Goal: Task Accomplishment & Management: Use online tool/utility

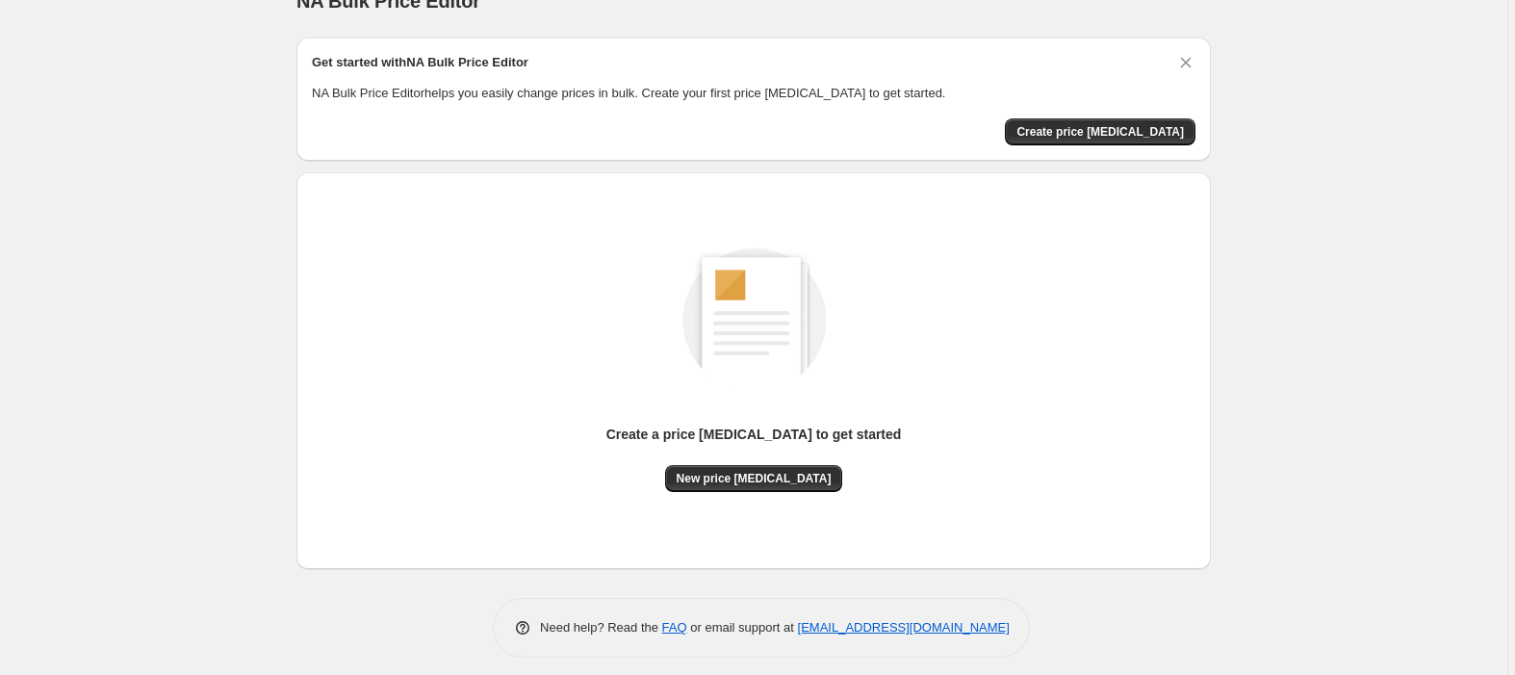
scroll to position [46, 0]
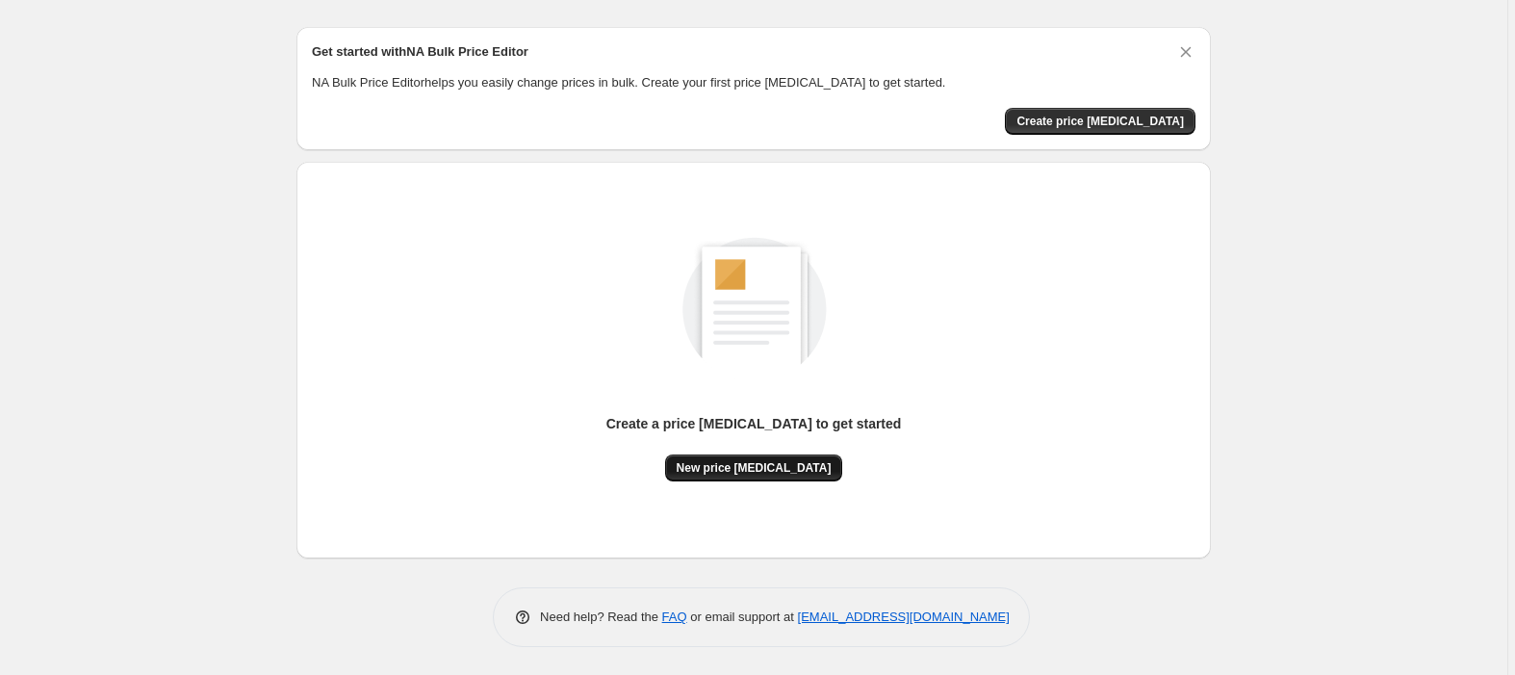
click at [744, 472] on span "New price change job" at bounding box center [753, 467] width 155 height 15
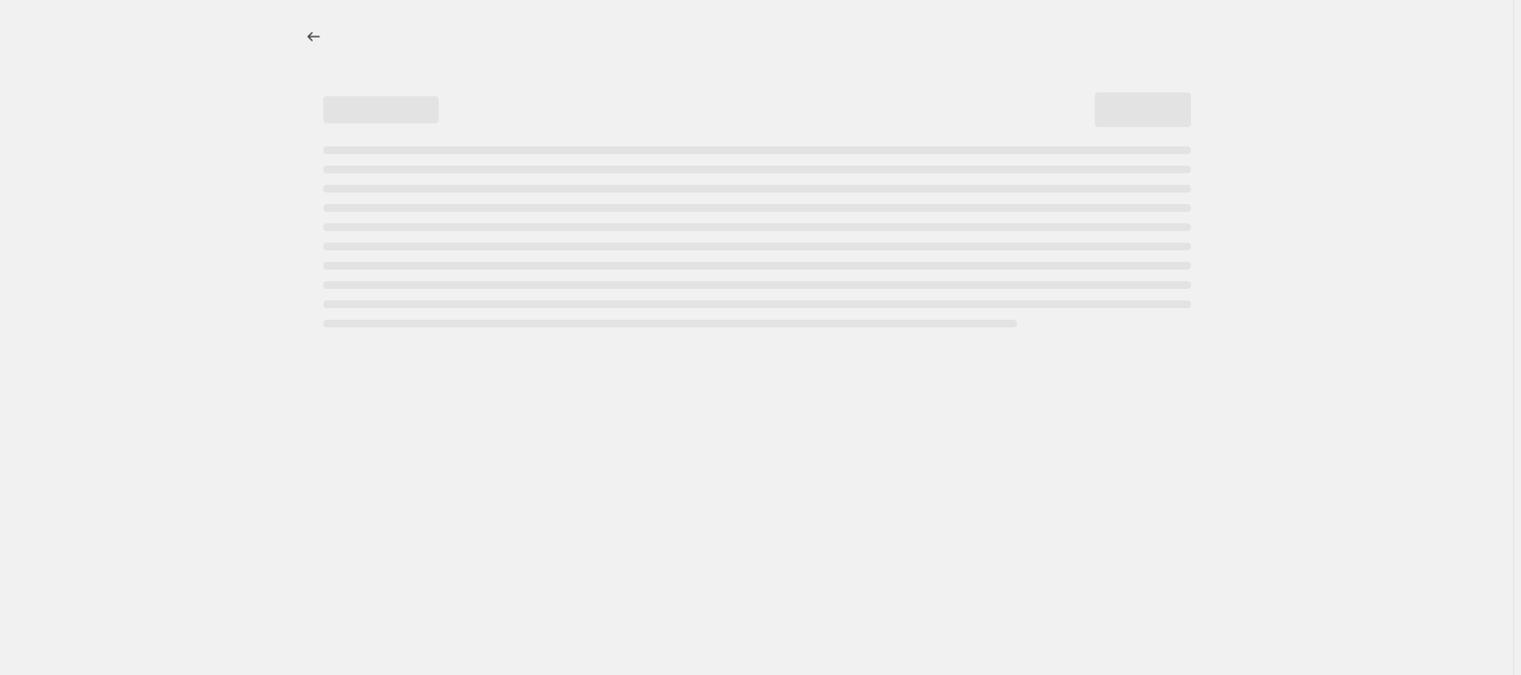
select select "percentage"
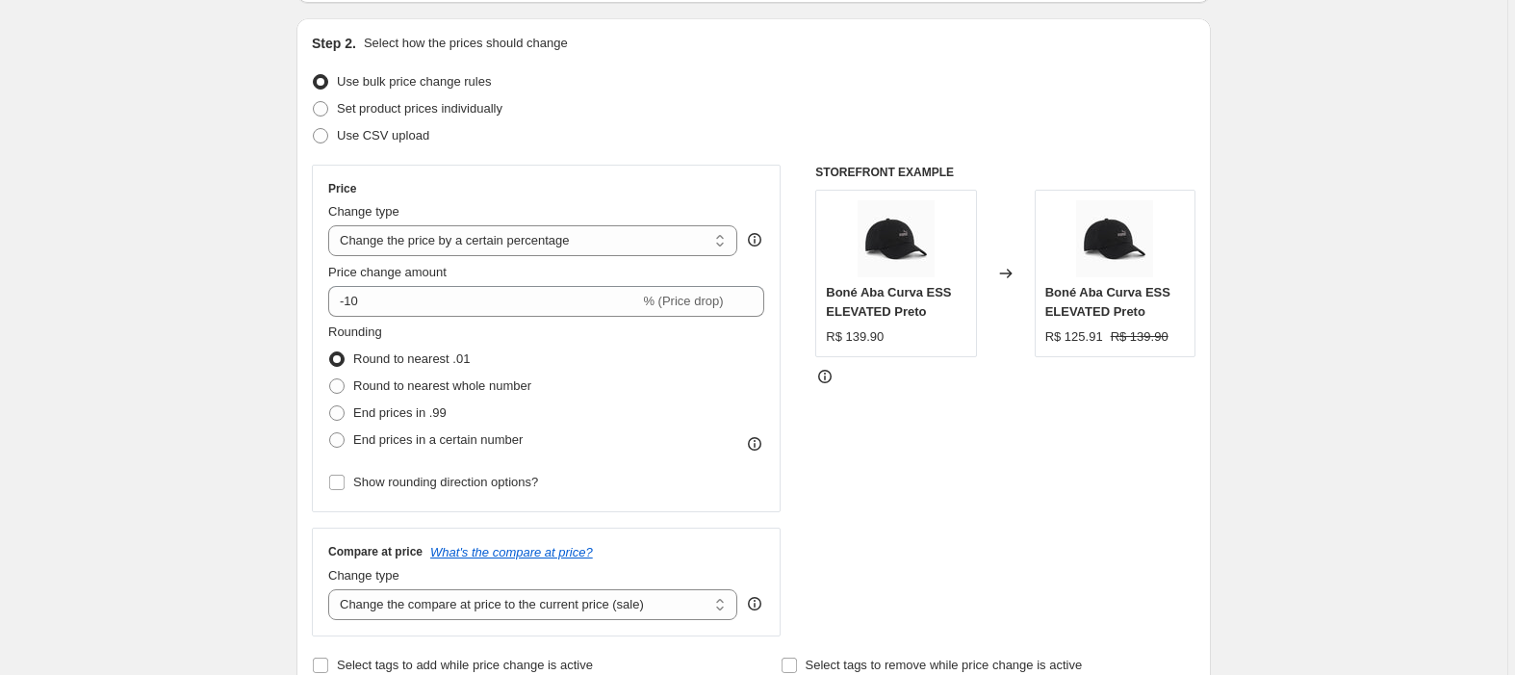
scroll to position [256, 0]
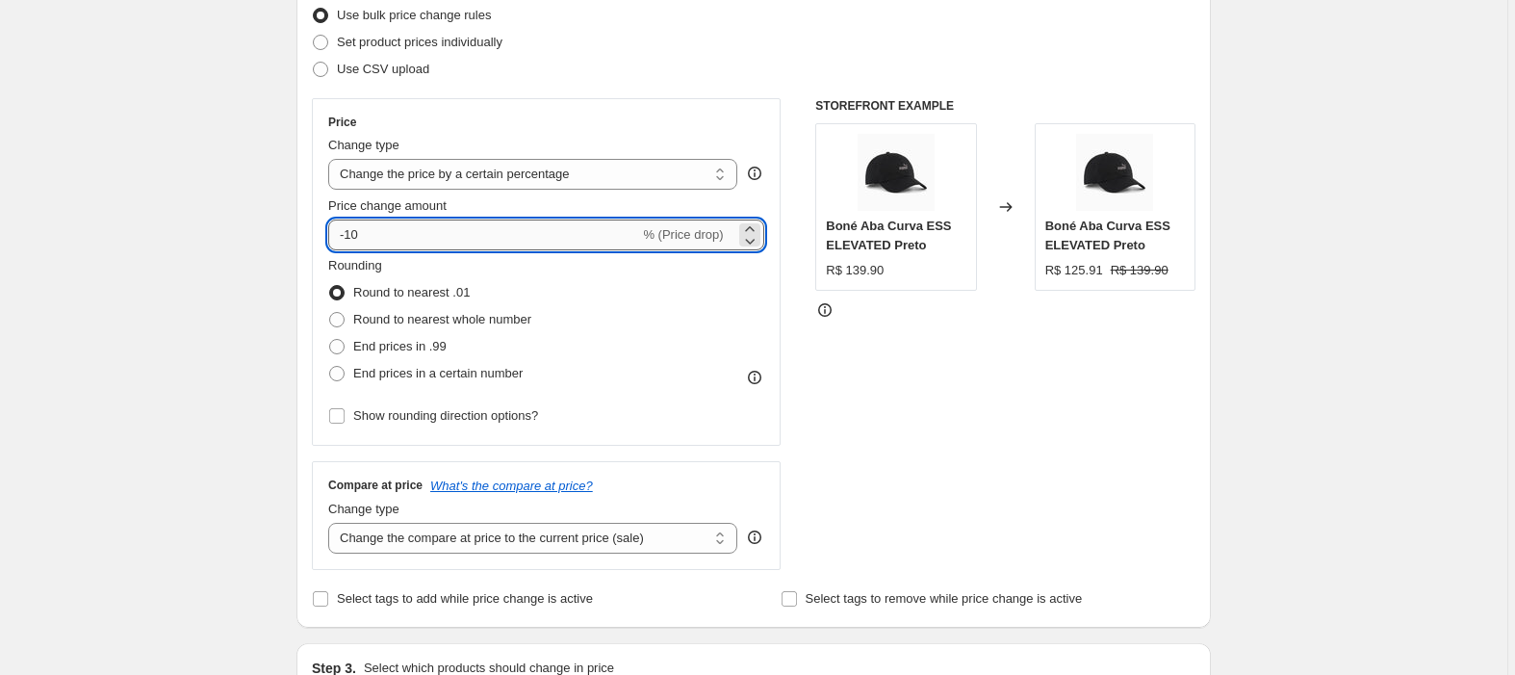
click at [408, 237] on input "-10" at bounding box center [483, 234] width 311 height 31
type input "-1"
type input "-60"
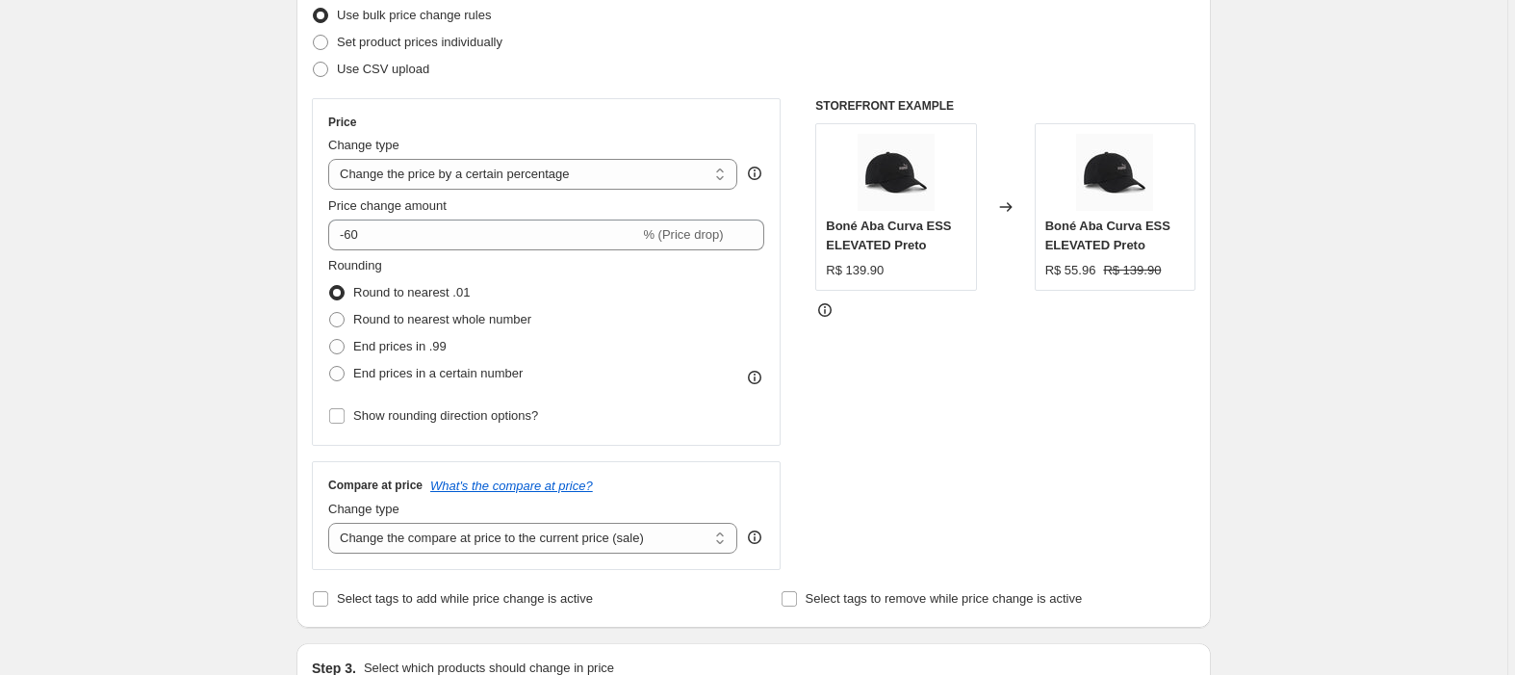
click at [551, 128] on div "Price" at bounding box center [546, 122] width 436 height 15
click at [343, 371] on span at bounding box center [336, 373] width 15 height 15
click at [330, 367] on input "End prices in a certain number" at bounding box center [329, 366] width 1 height 1
radio input "true"
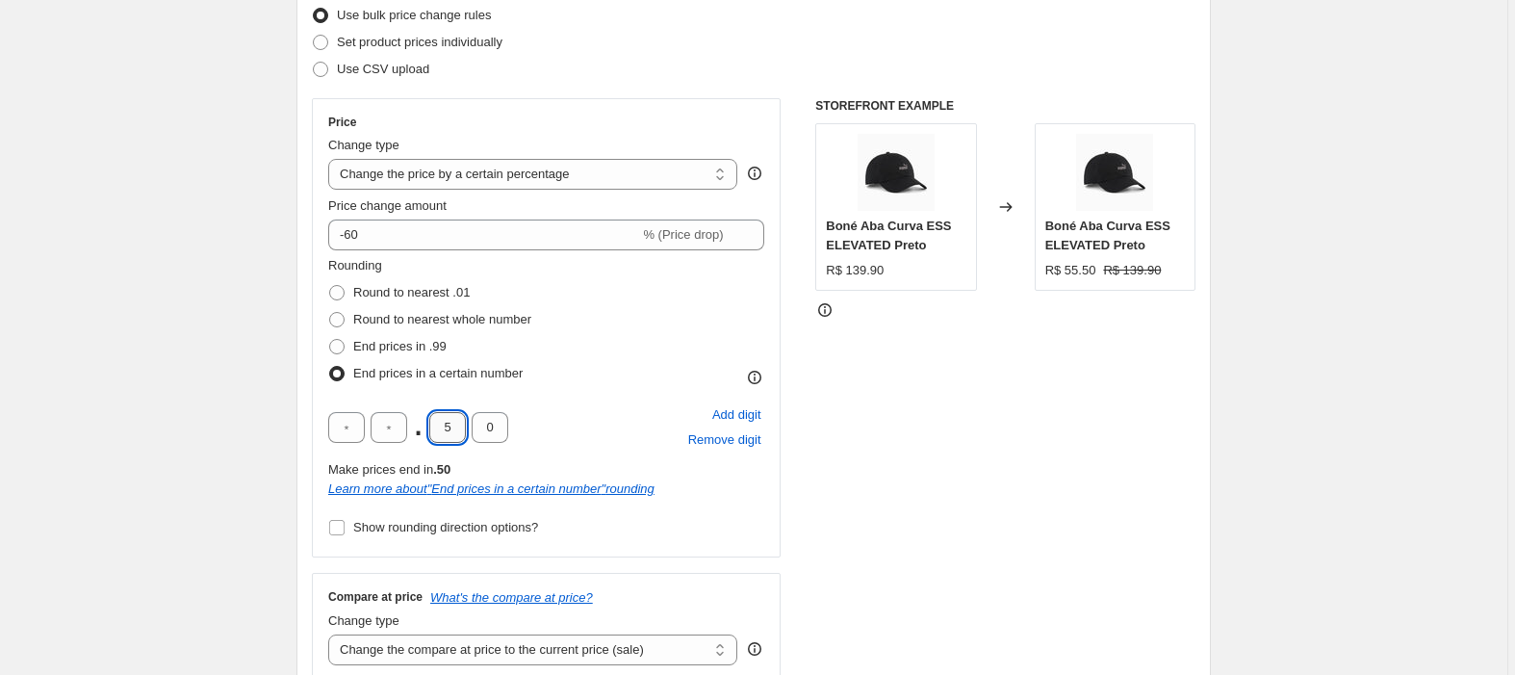
click at [466, 421] on input "5" at bounding box center [447, 427] width 37 height 31
type input "9"
click at [778, 481] on div "Price Change type Change the price to a certain amount Change the price by a ce…" at bounding box center [546, 327] width 469 height 459
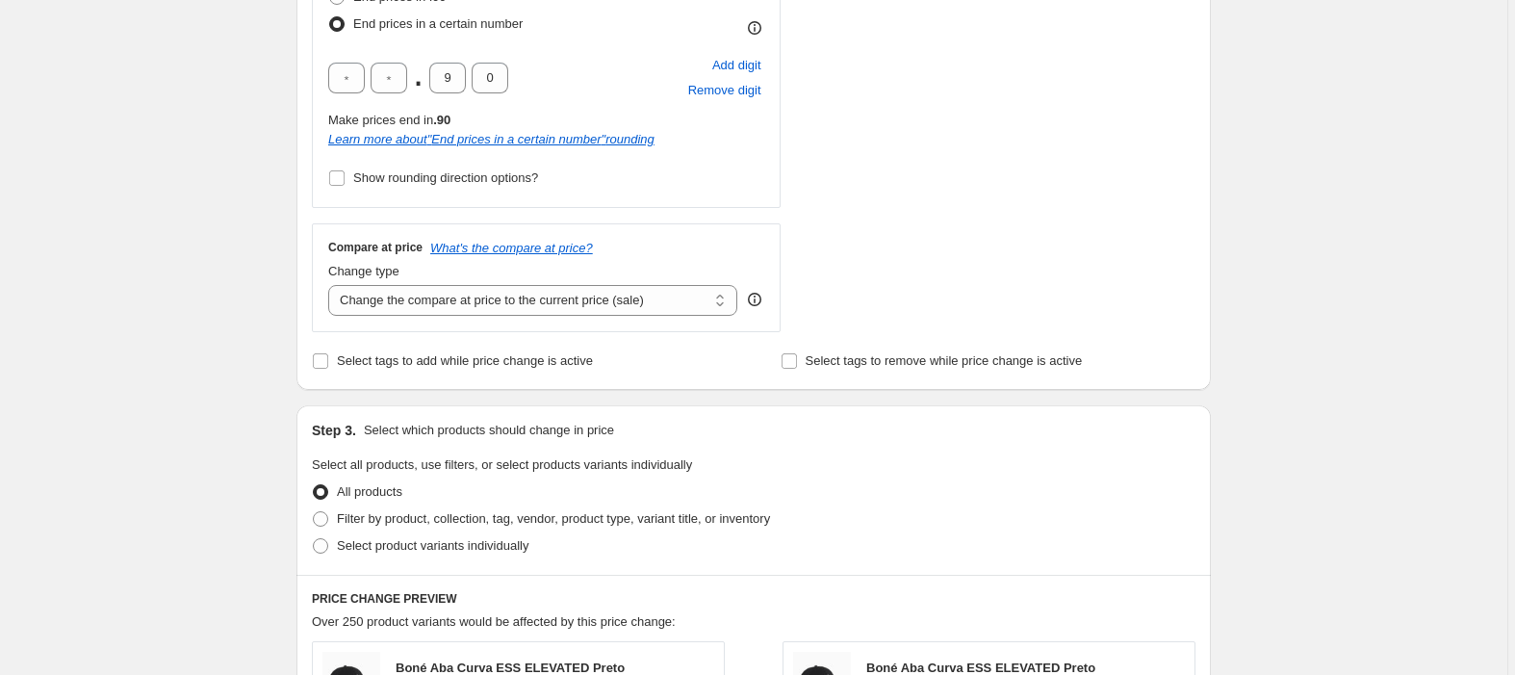
scroll to position [641, 0]
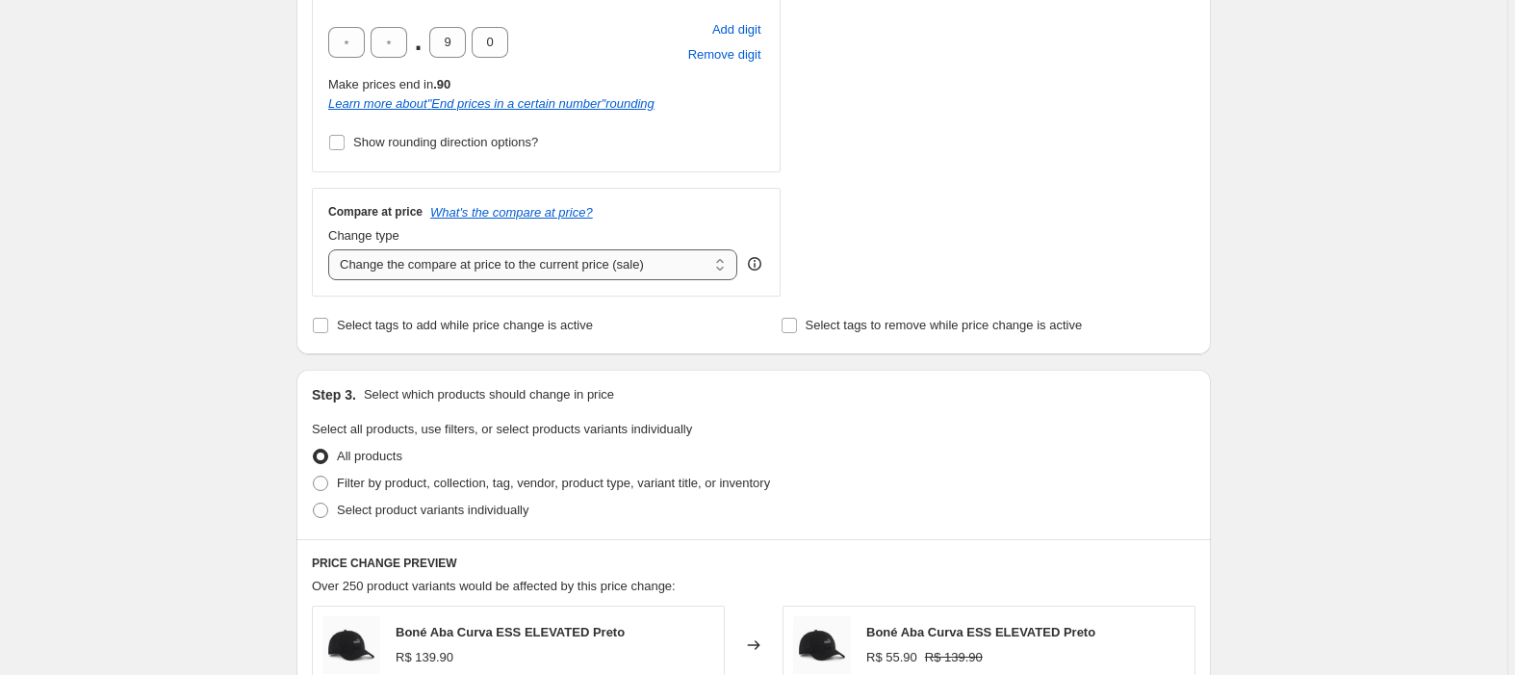
click at [666, 258] on select "Change the compare at price to the current price (sale) Change the compare at p…" at bounding box center [532, 264] width 409 height 31
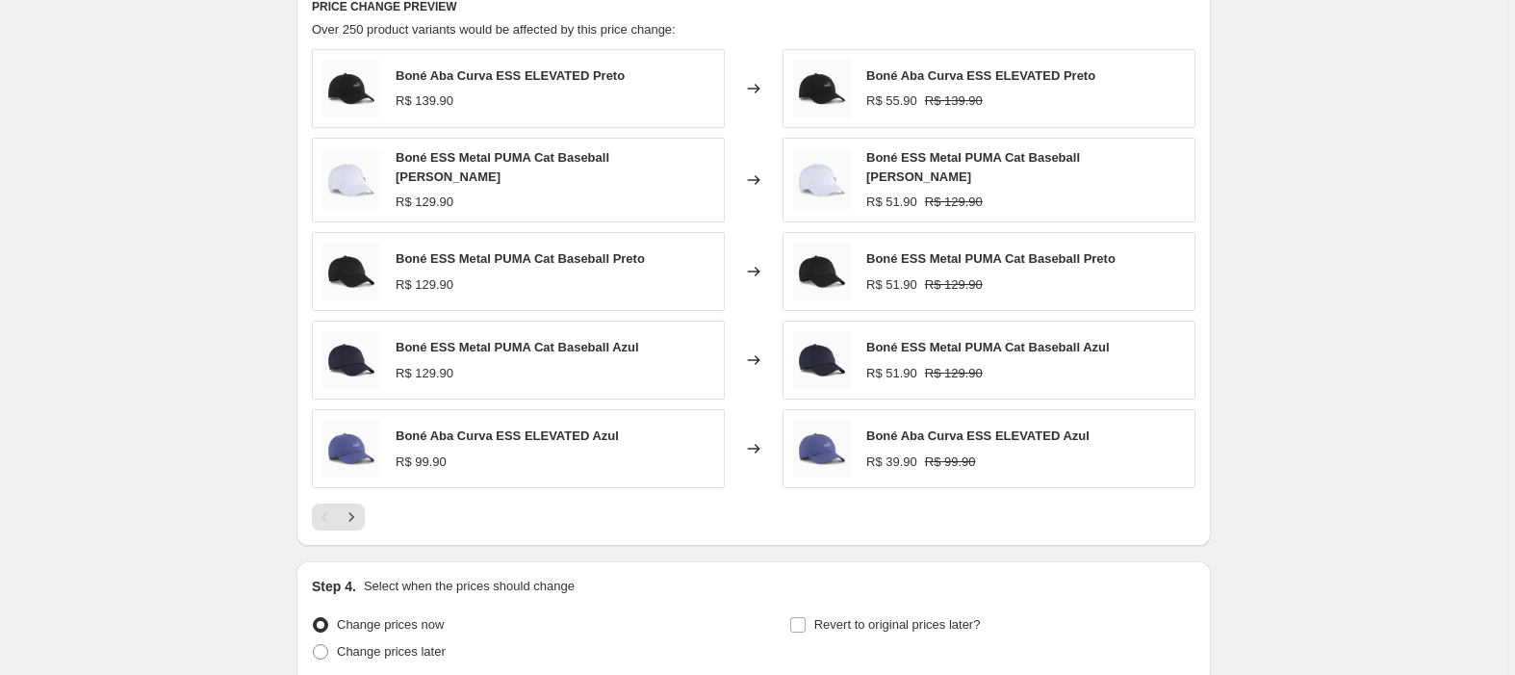
scroll to position [1366, 0]
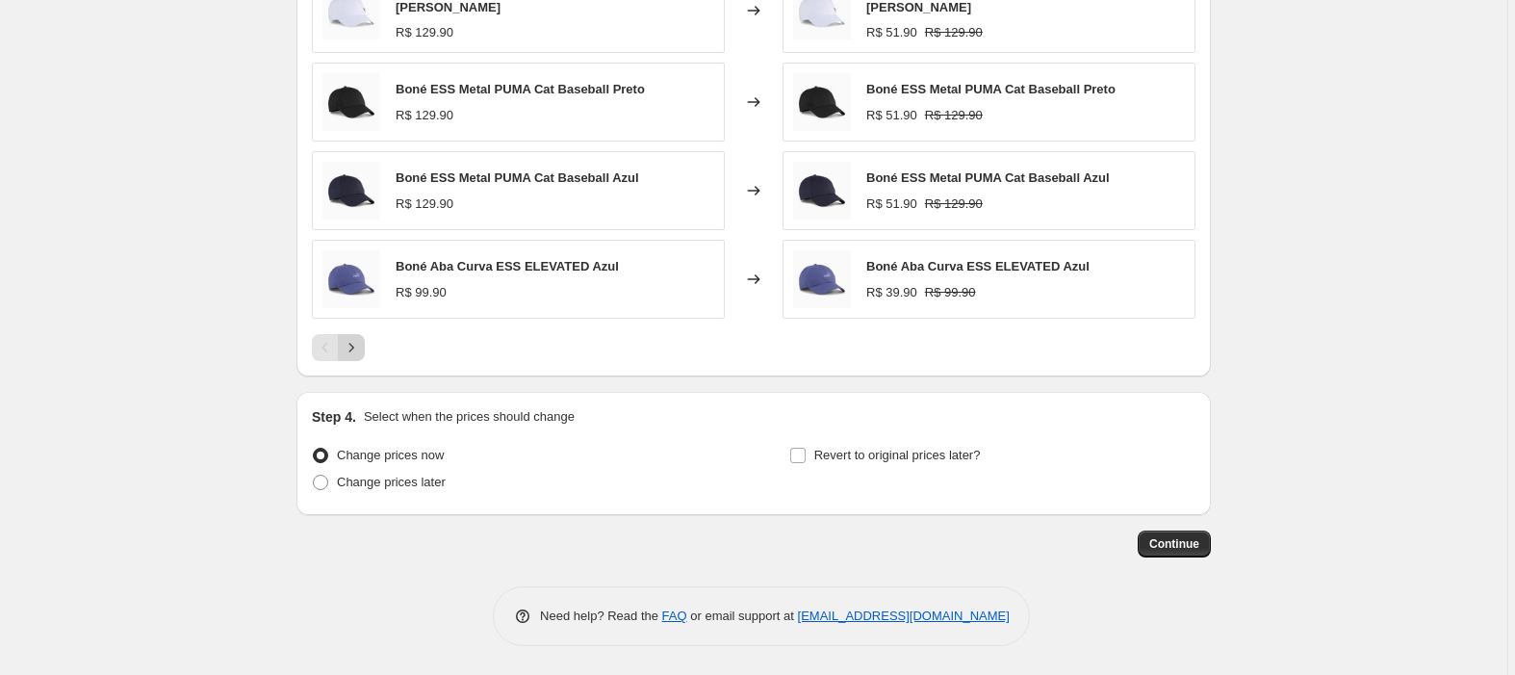
click at [361, 351] on icon "Next" at bounding box center [351, 347] width 19 height 19
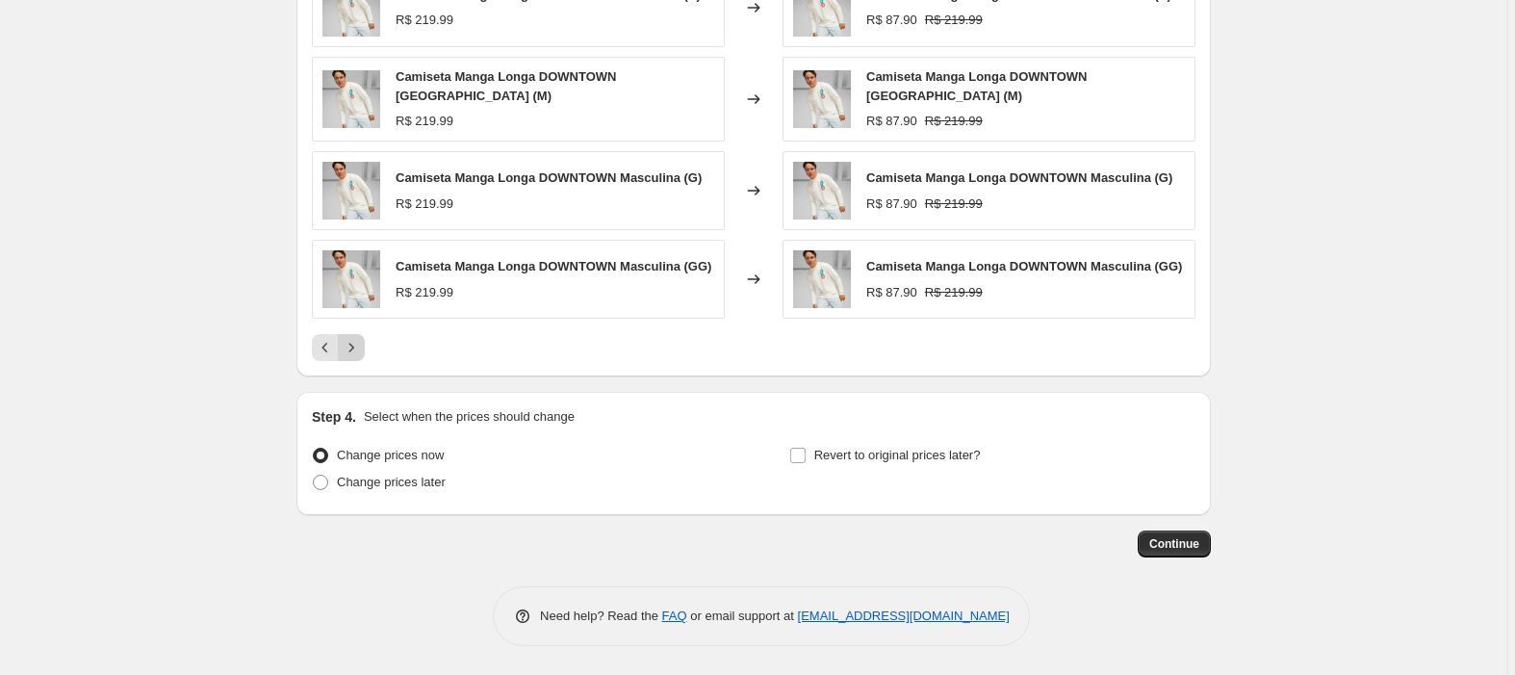
click at [355, 348] on icon "Next" at bounding box center [351, 347] width 19 height 19
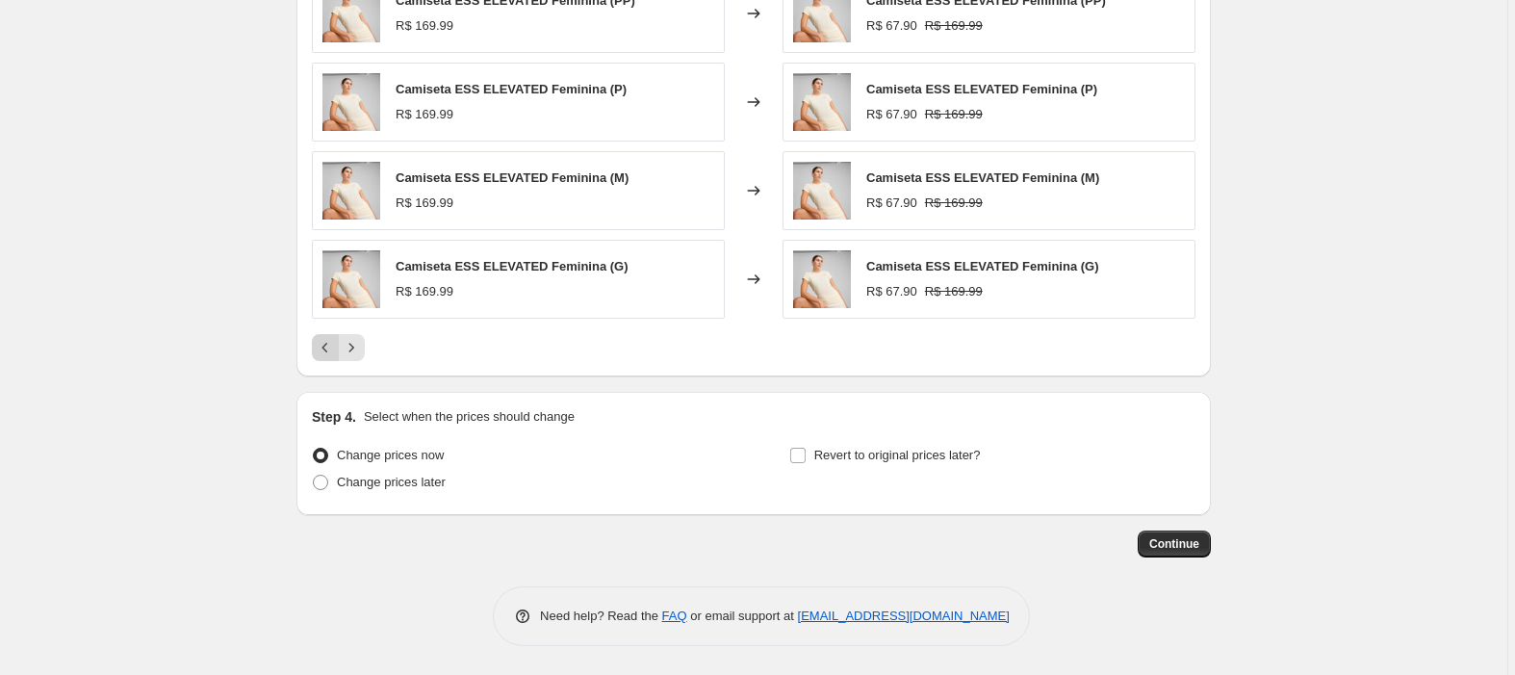
click at [318, 351] on icon "Previous" at bounding box center [325, 347] width 19 height 19
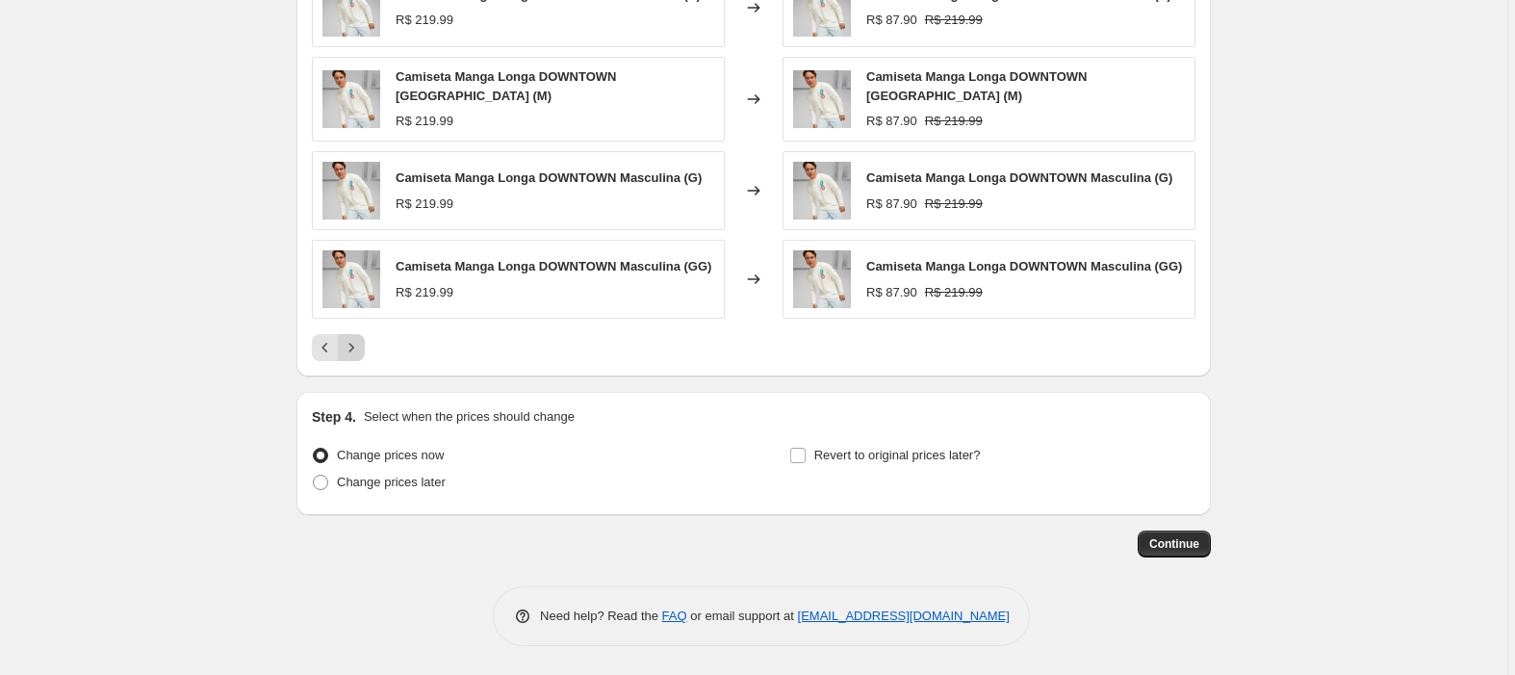
click at [358, 352] on icon "Next" at bounding box center [351, 347] width 19 height 19
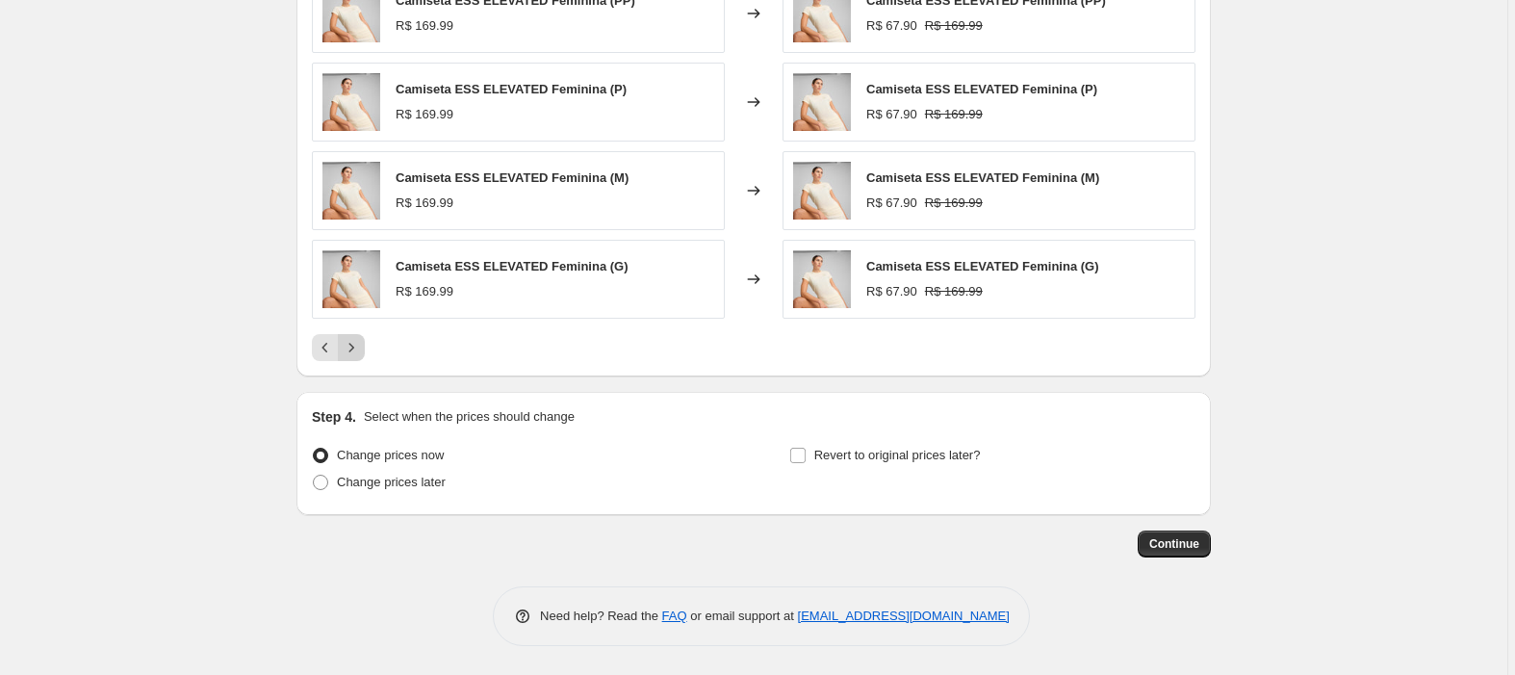
click at [356, 351] on icon "Next" at bounding box center [351, 347] width 19 height 19
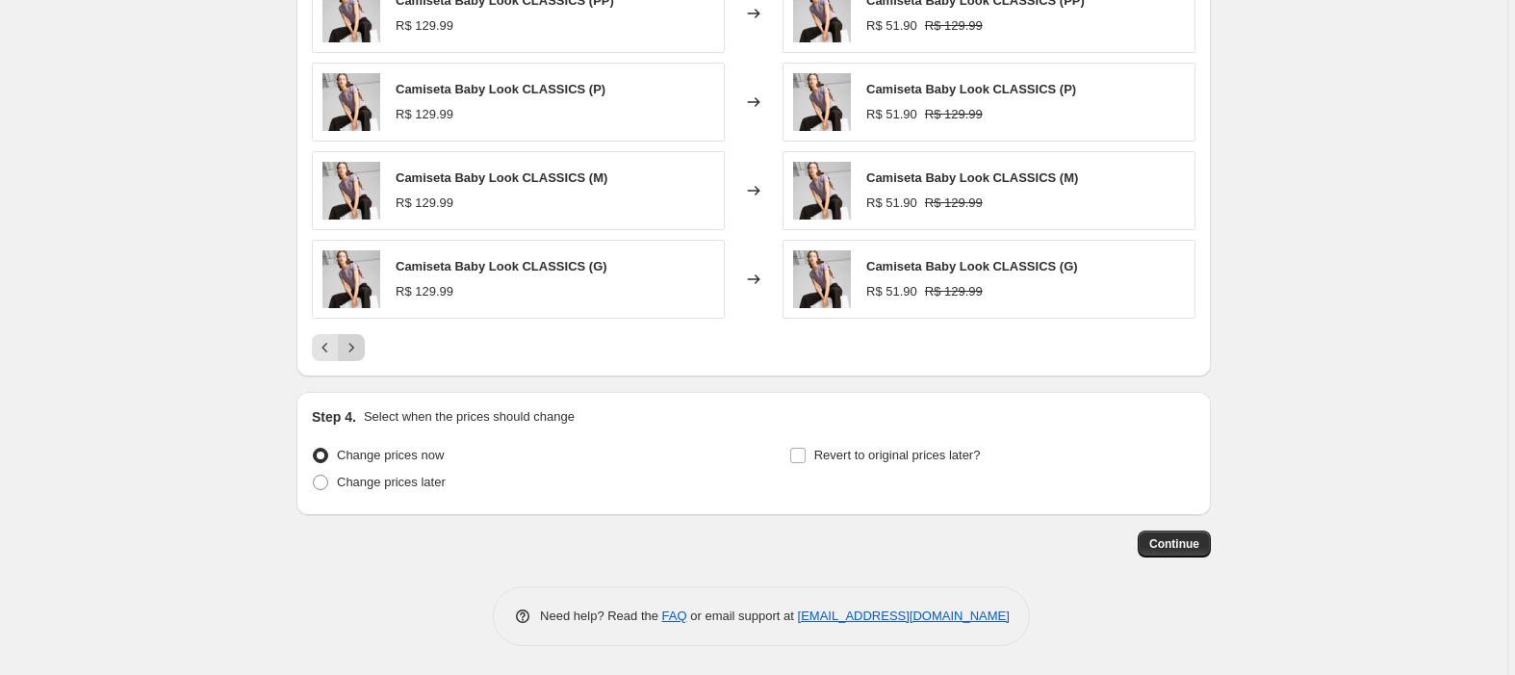
click at [361, 340] on icon "Next" at bounding box center [351, 347] width 19 height 19
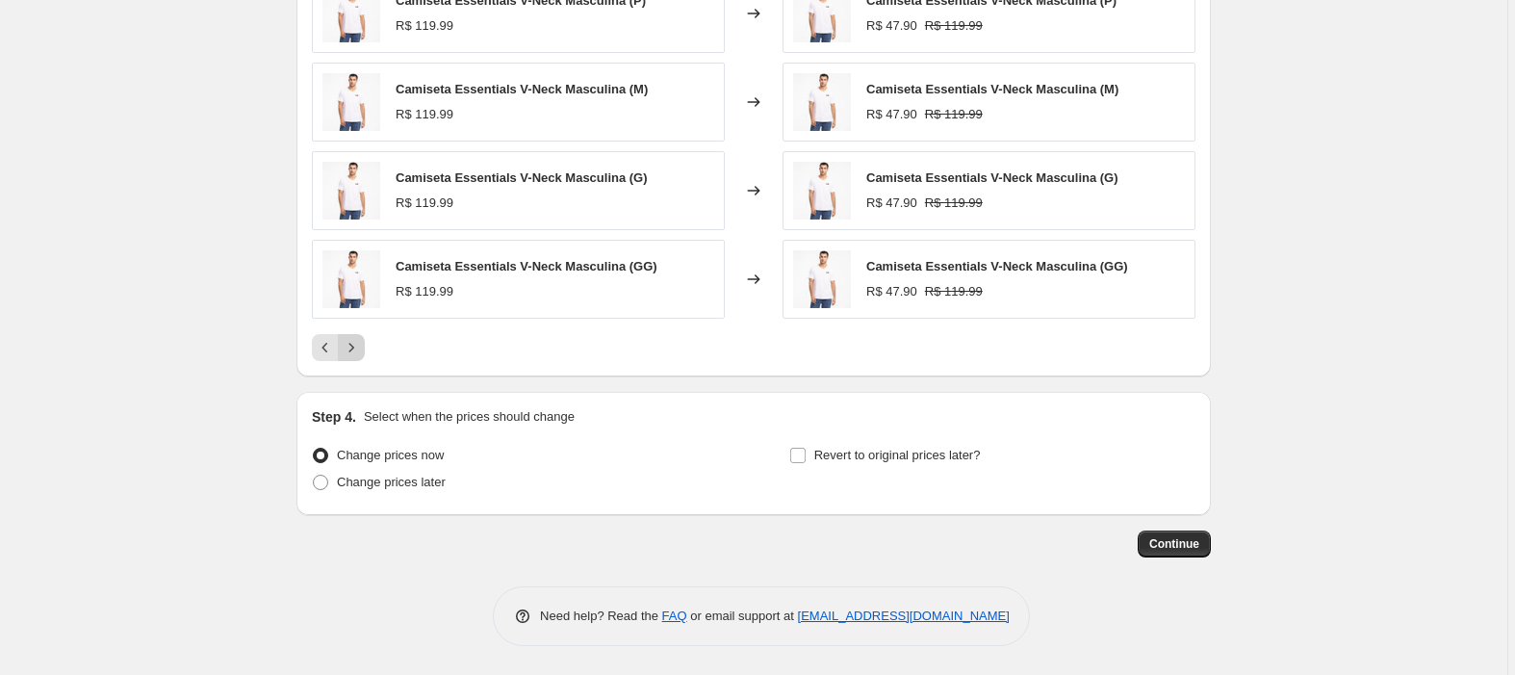
click at [347, 339] on icon "Next" at bounding box center [351, 347] width 19 height 19
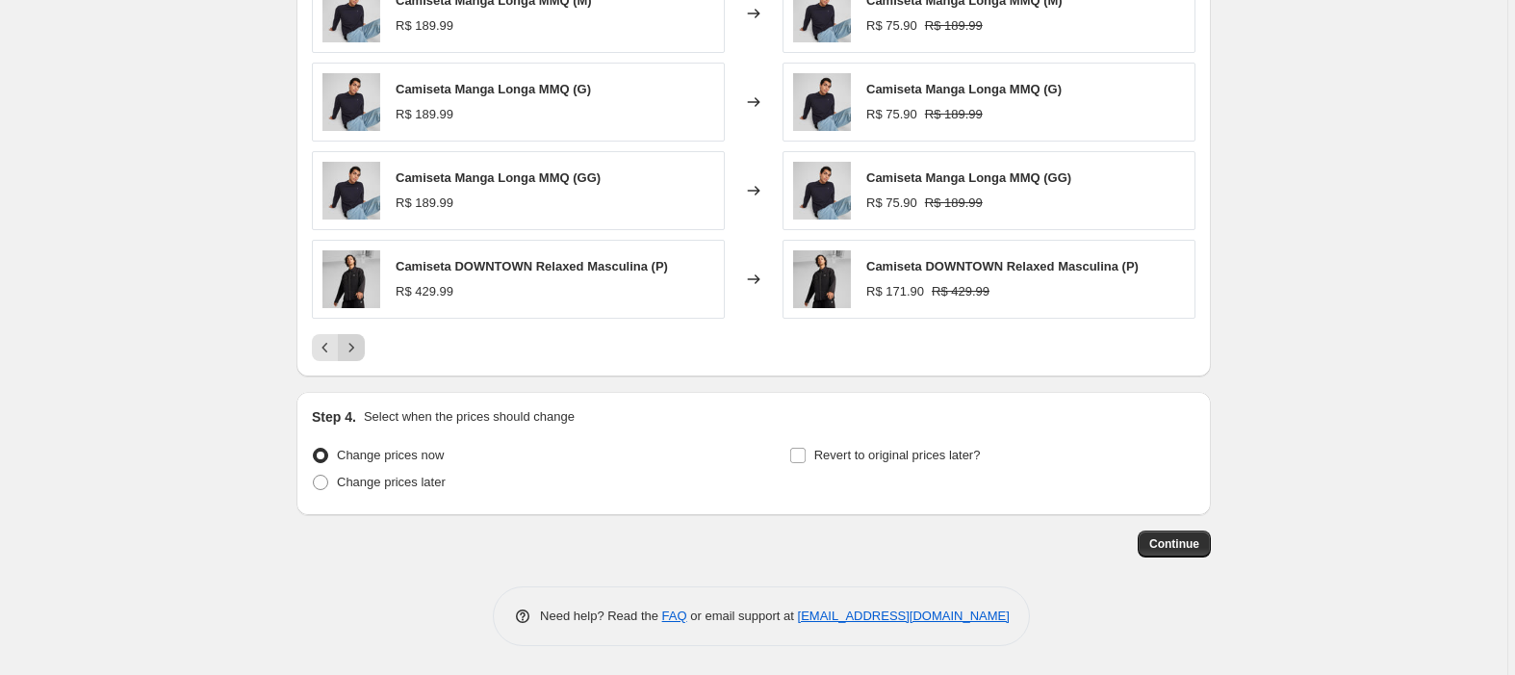
click at [348, 339] on icon "Next" at bounding box center [351, 347] width 19 height 19
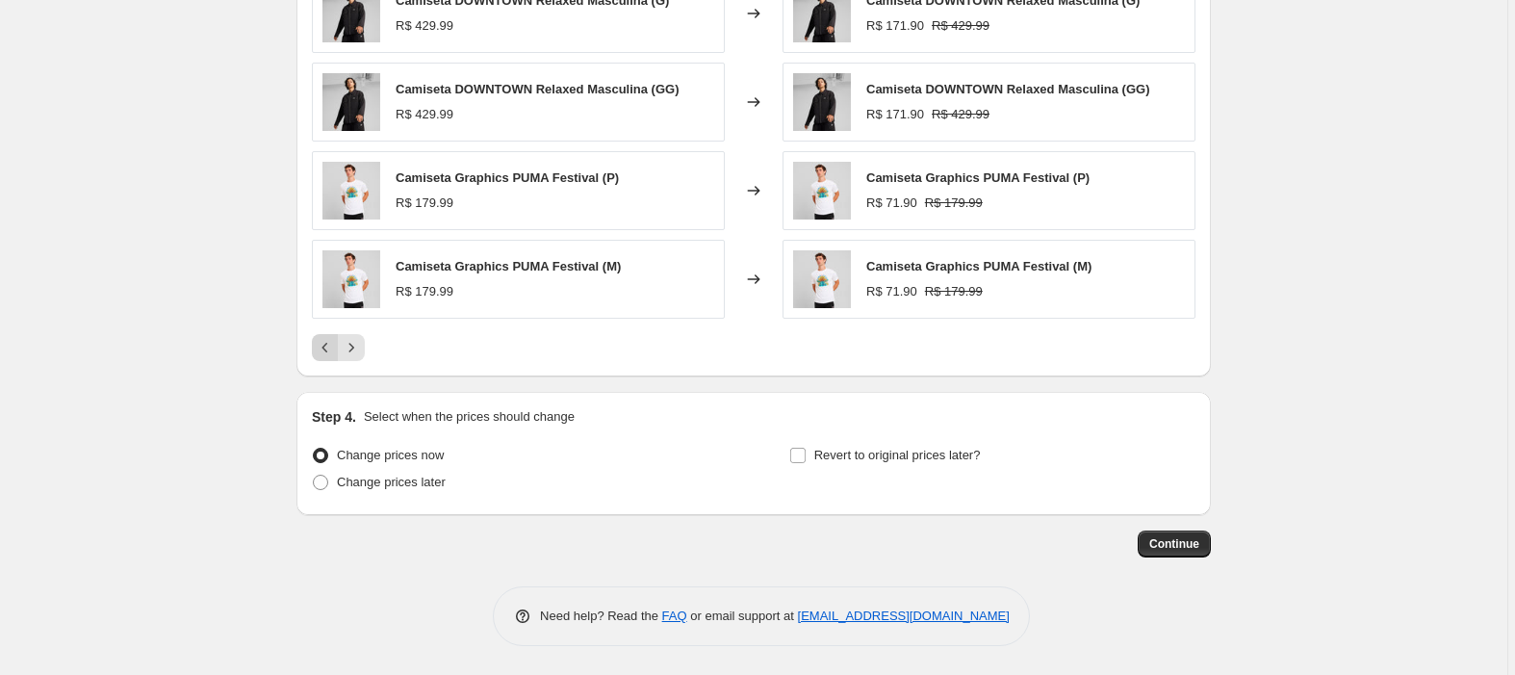
click at [324, 339] on icon "Previous" at bounding box center [325, 347] width 19 height 19
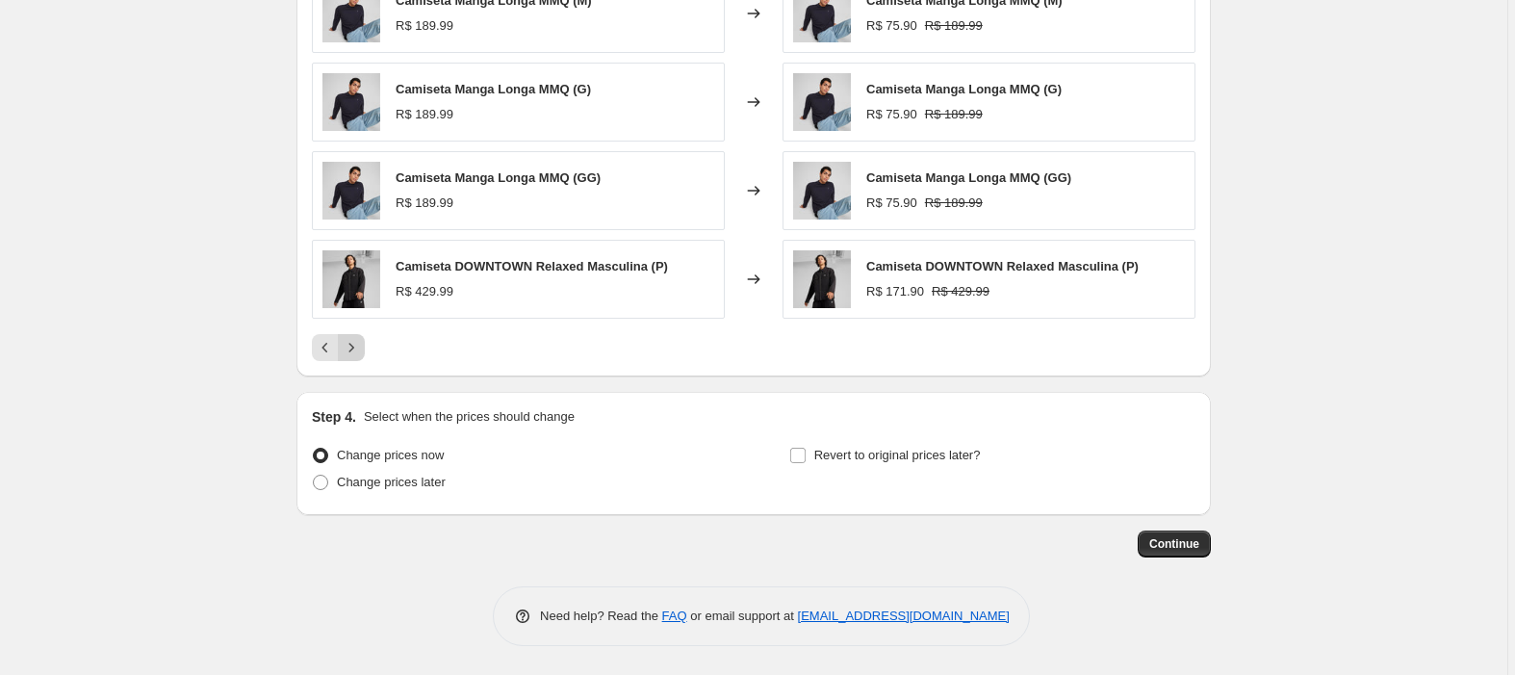
click at [341, 346] on button "Next" at bounding box center [351, 347] width 27 height 27
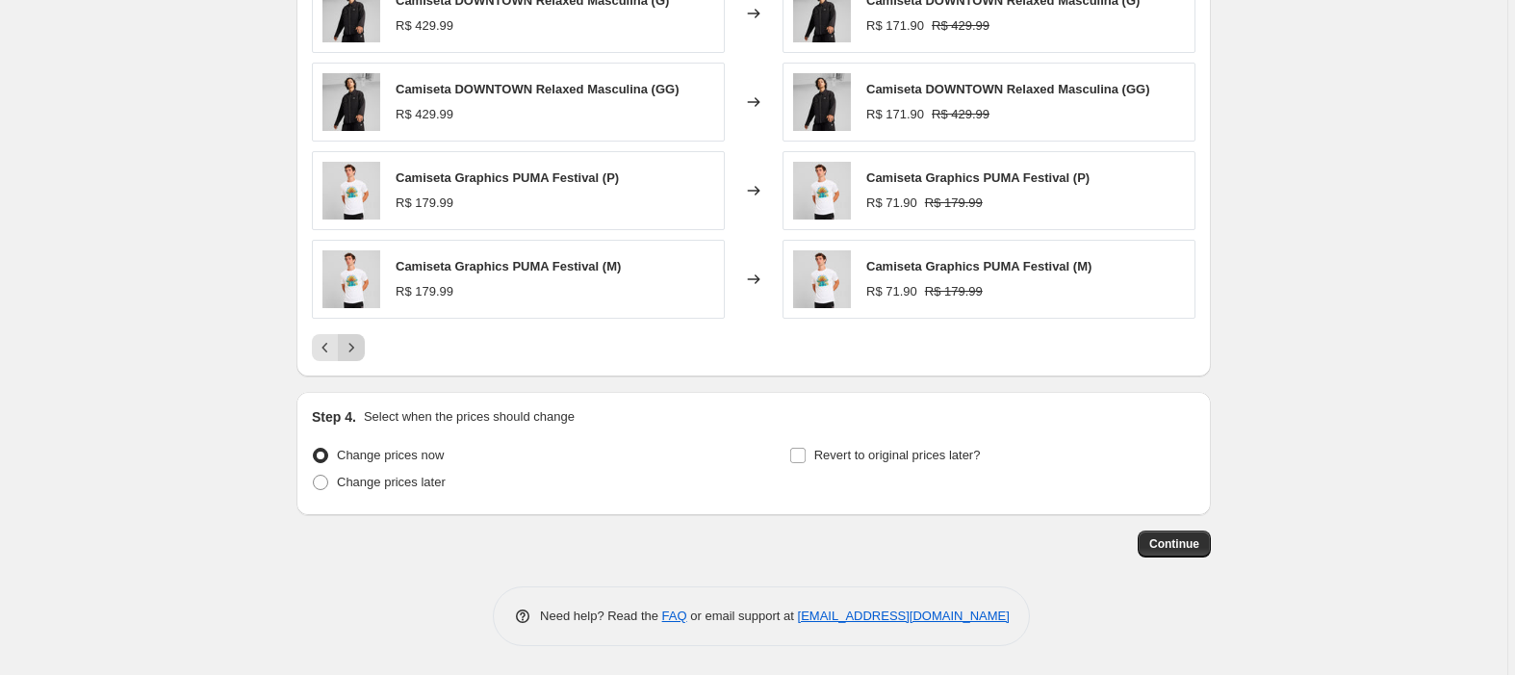
click at [352, 346] on icon "Next" at bounding box center [351, 347] width 19 height 19
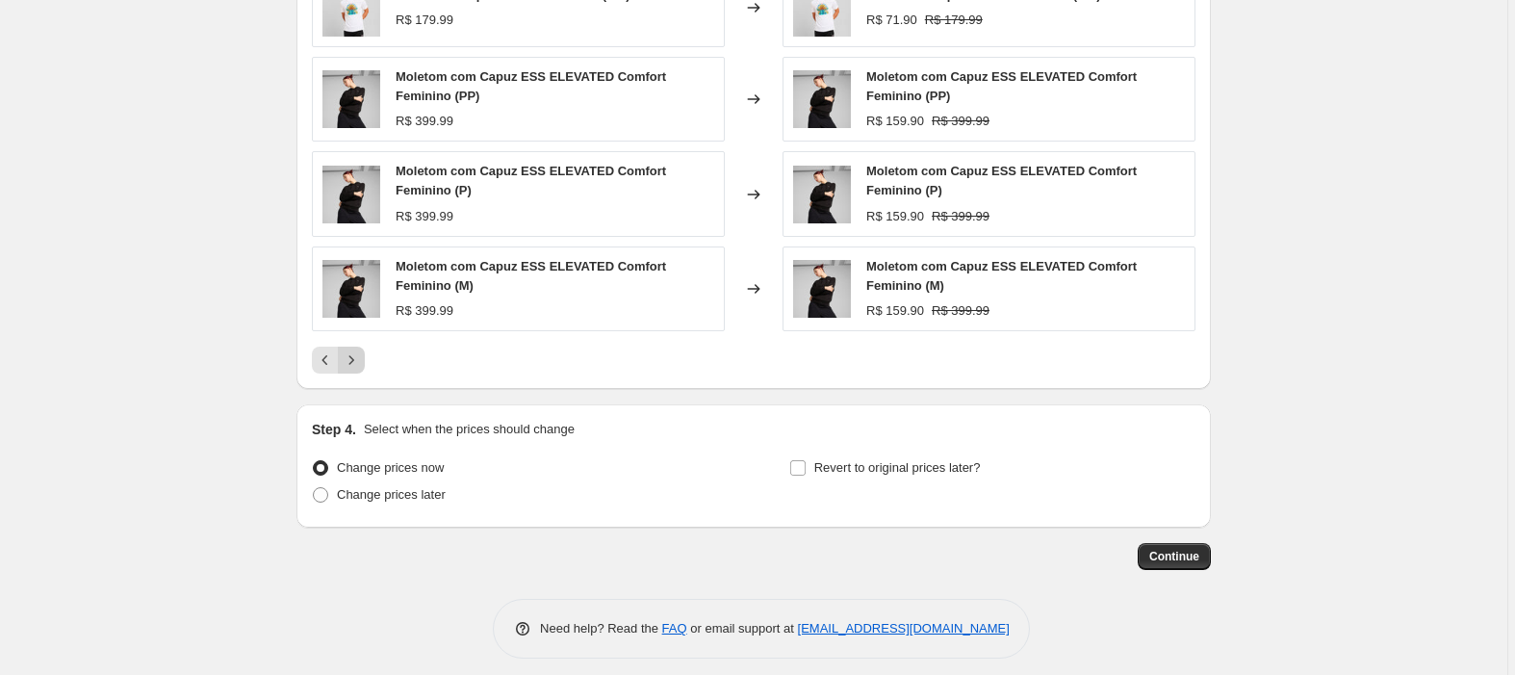
click at [355, 370] on icon "Next" at bounding box center [351, 359] width 19 height 19
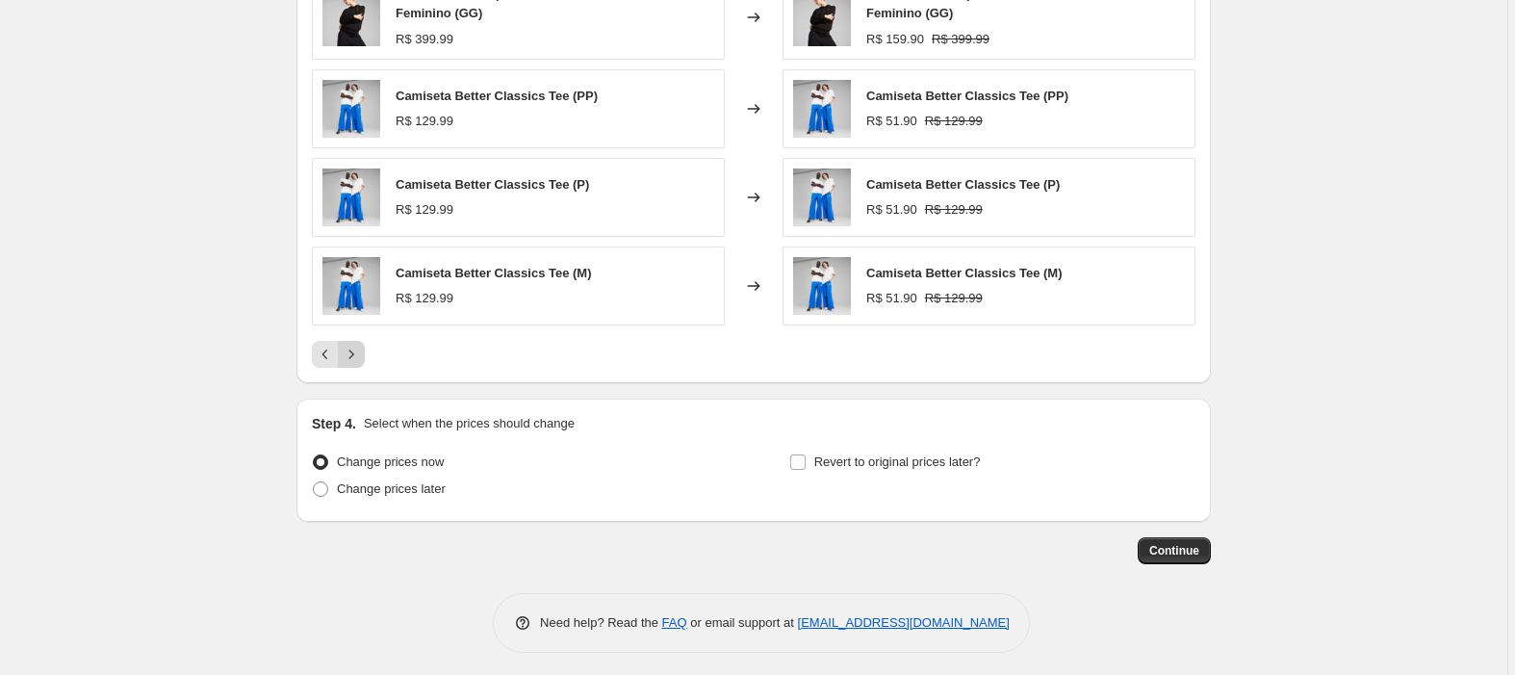
click at [355, 368] on button "Next" at bounding box center [351, 354] width 27 height 27
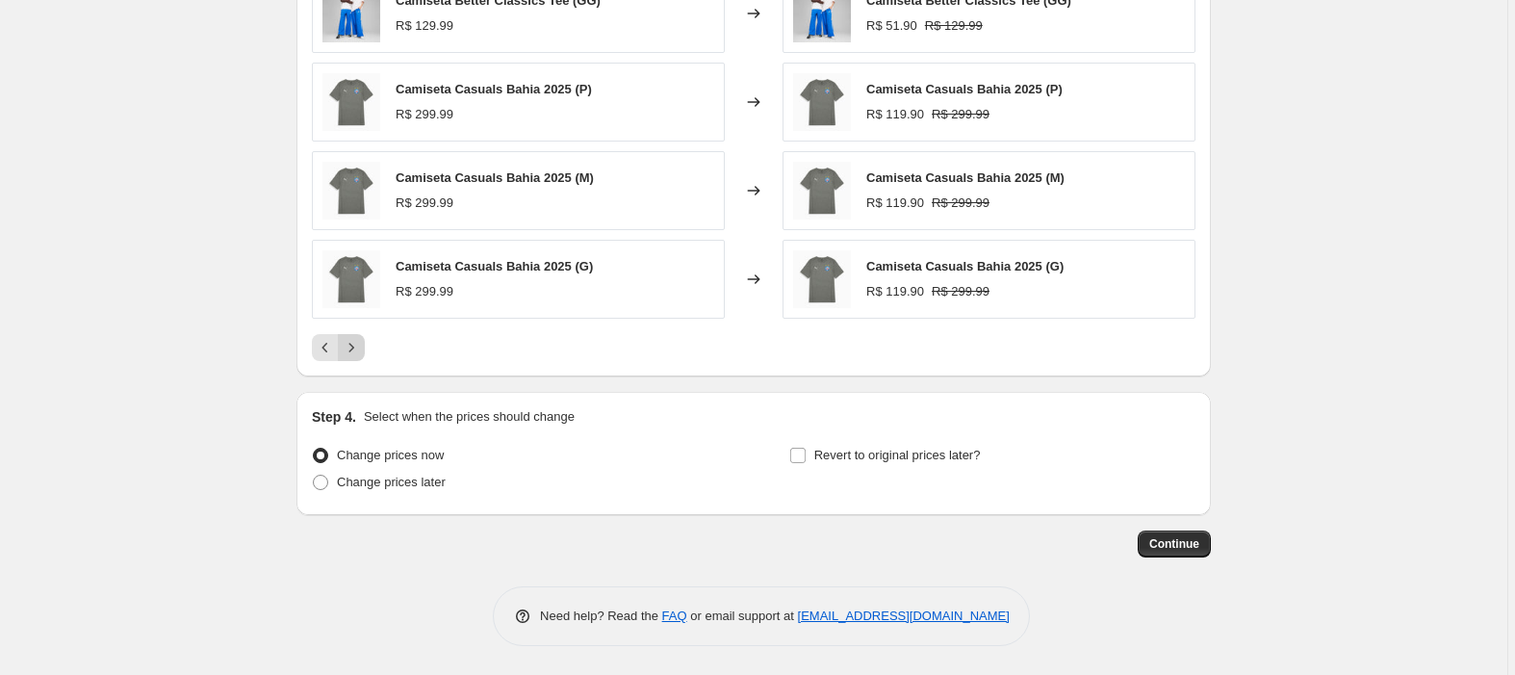
click at [355, 370] on div "PRICE CHANGE PREVIEW Over 250 product variants would be affected by this price …" at bounding box center [753, 97] width 914 height 557
click at [361, 339] on icon "Next" at bounding box center [351, 347] width 19 height 19
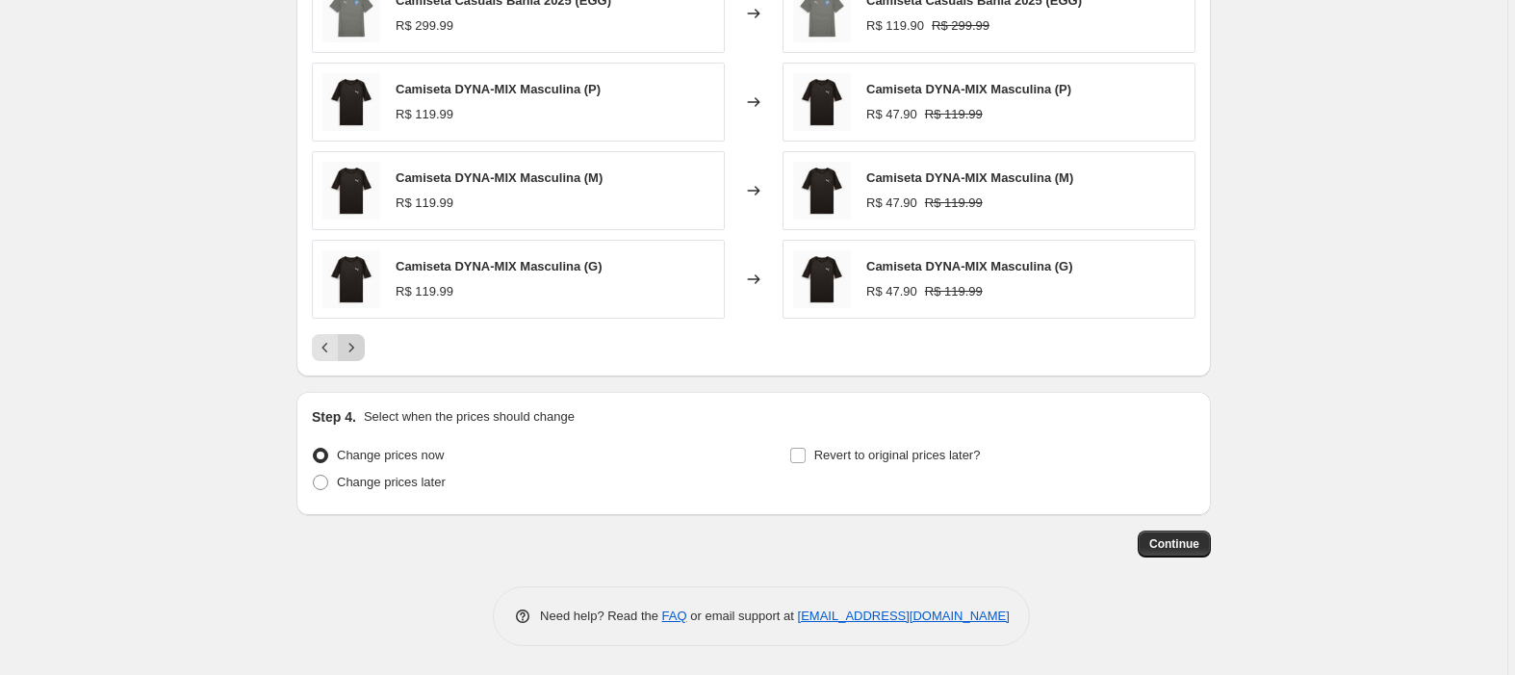
click at [356, 339] on icon "Next" at bounding box center [351, 347] width 19 height 19
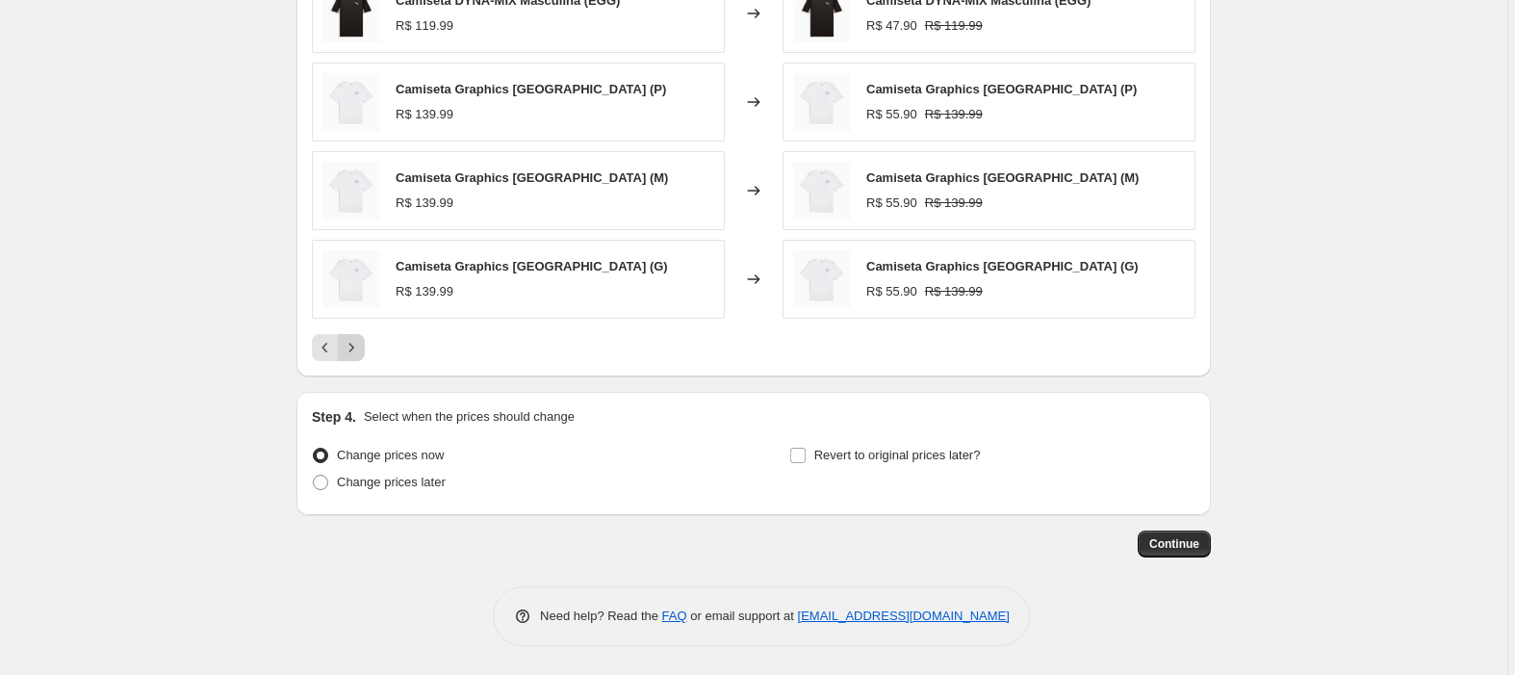
click at [356, 339] on icon "Next" at bounding box center [351, 347] width 19 height 19
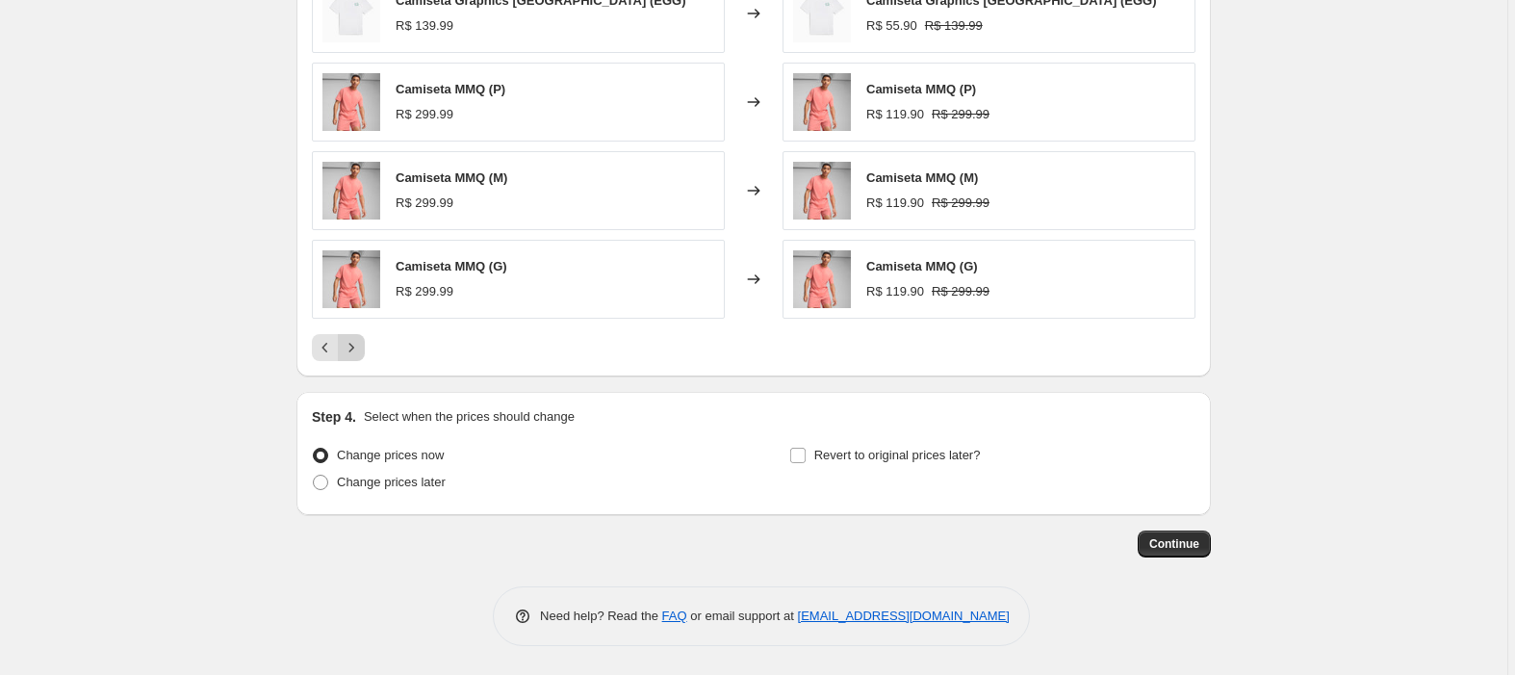
click at [356, 339] on icon "Next" at bounding box center [351, 347] width 19 height 19
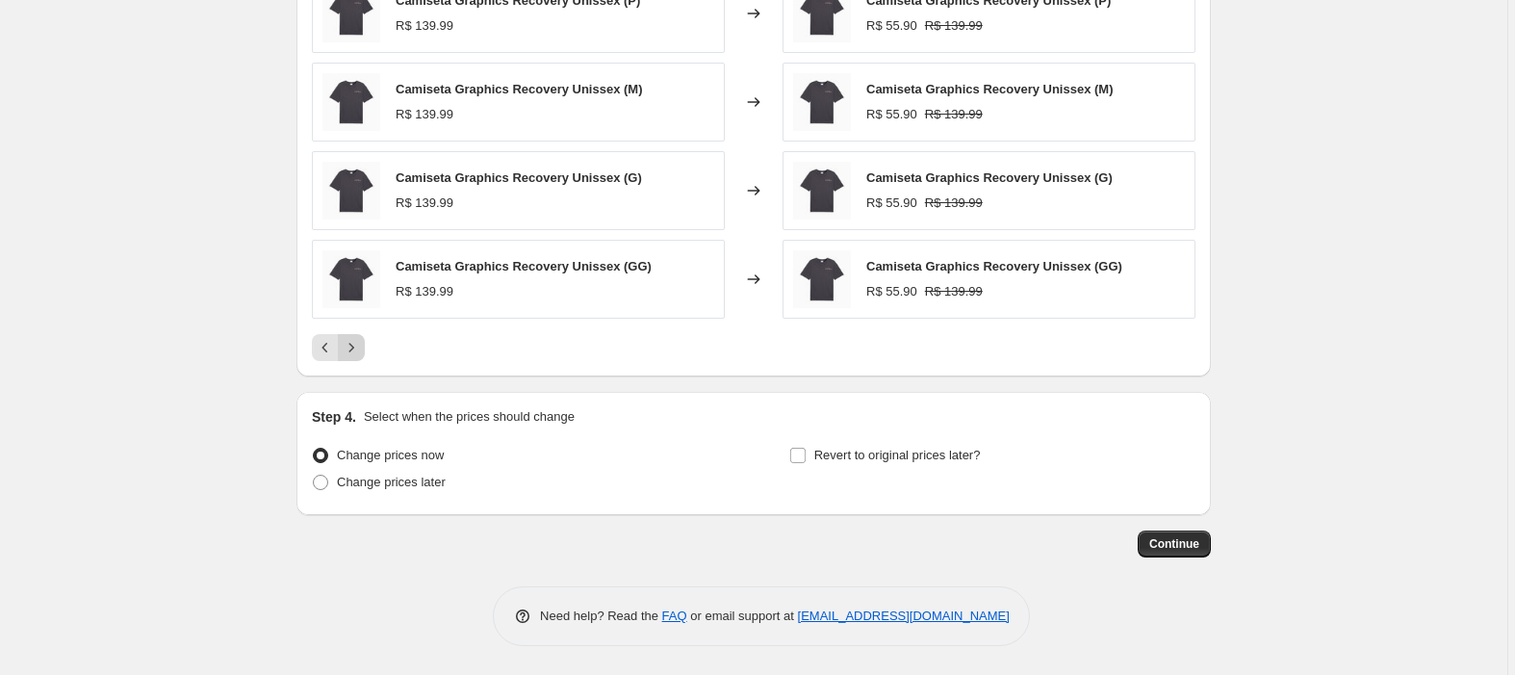
click at [356, 339] on icon "Next" at bounding box center [351, 347] width 19 height 19
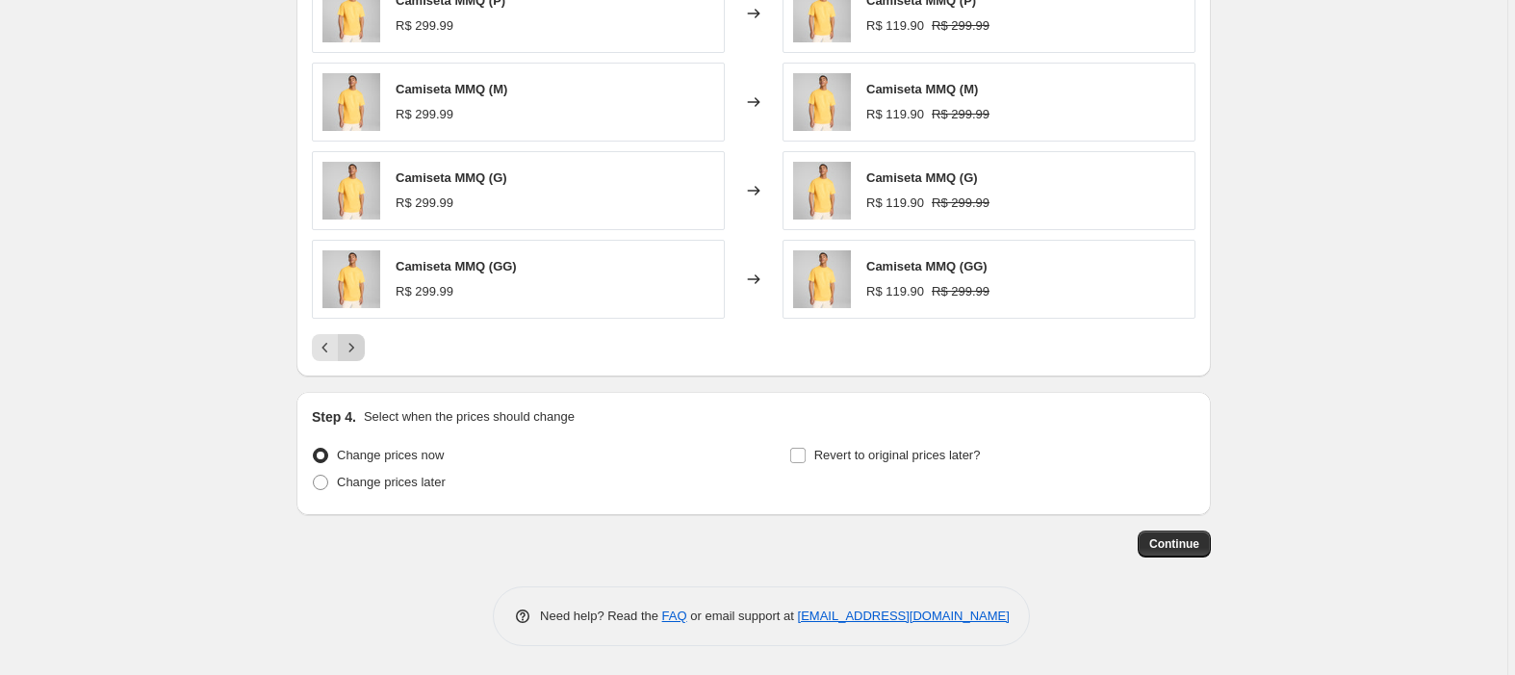
click at [356, 339] on icon "Next" at bounding box center [351, 347] width 19 height 19
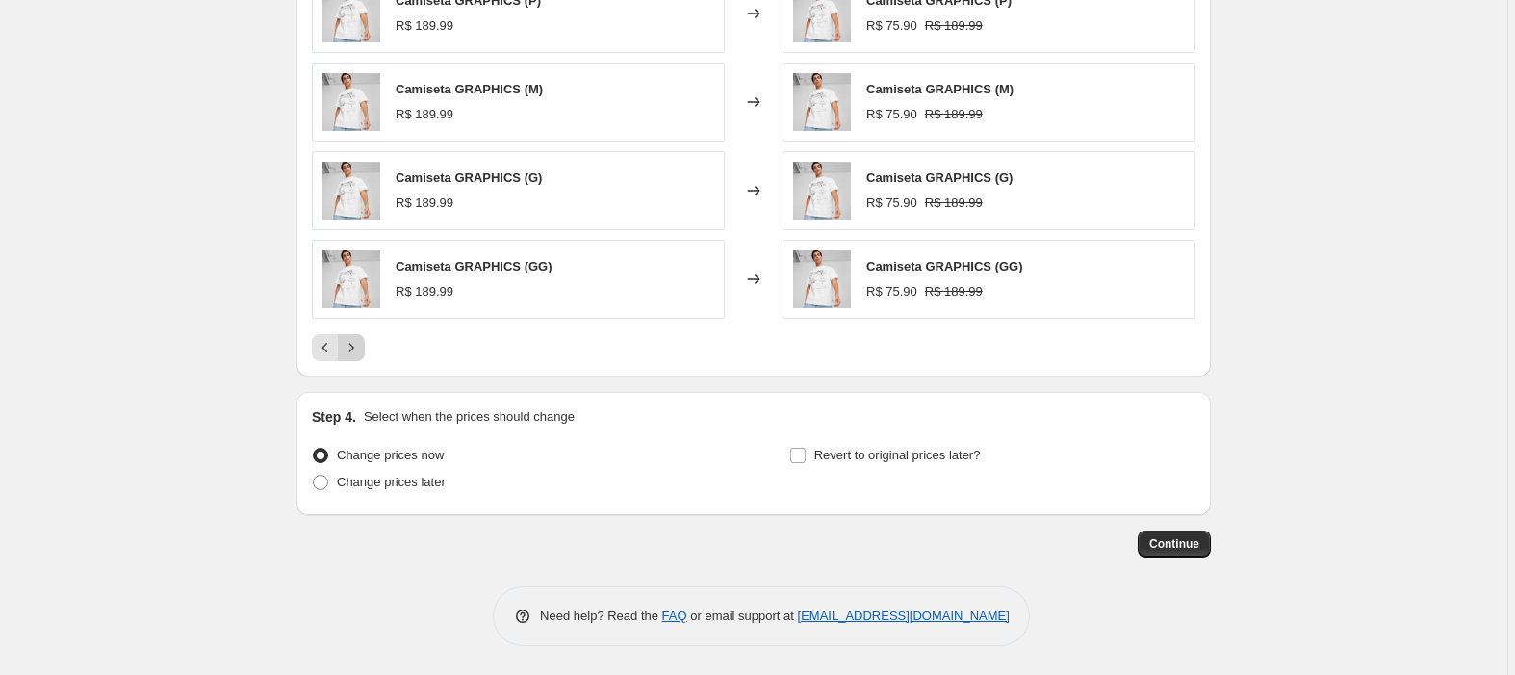
click at [356, 339] on icon "Next" at bounding box center [351, 347] width 19 height 19
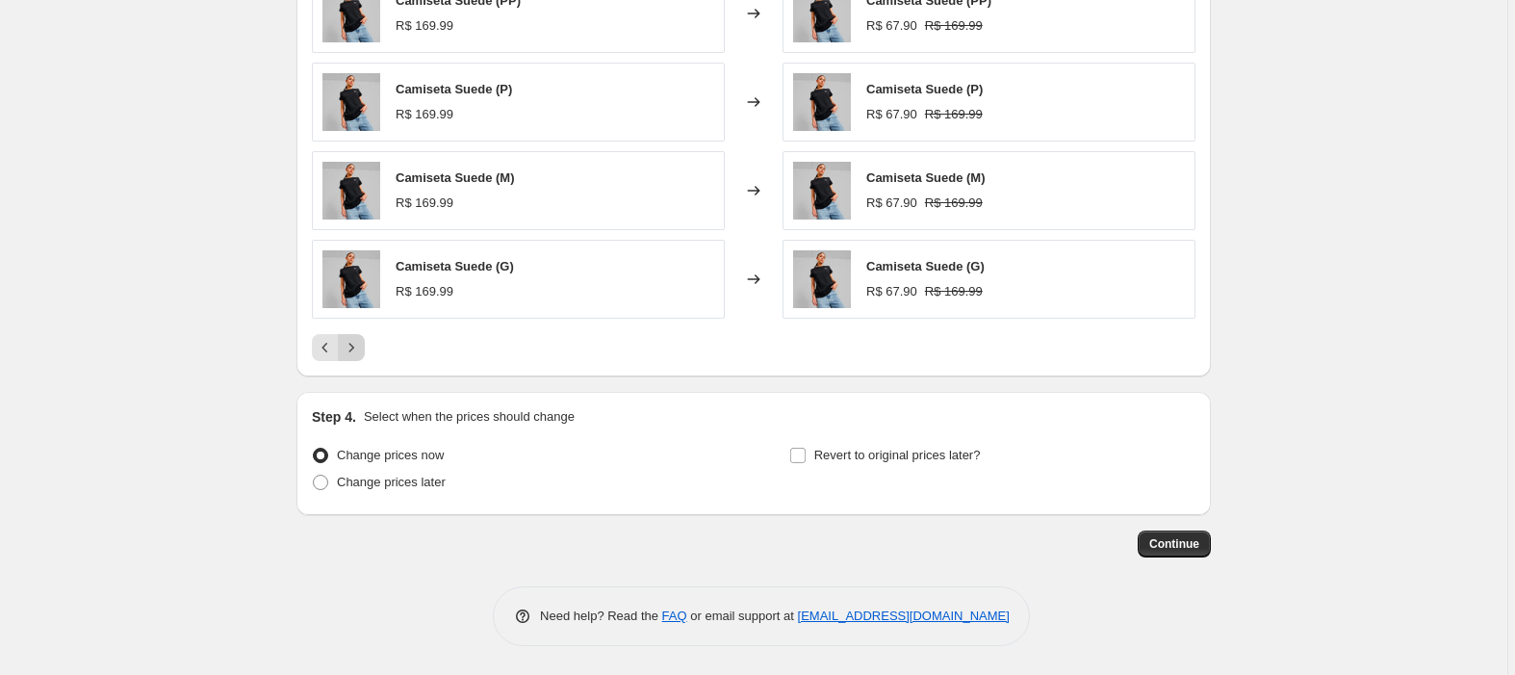
click at [356, 339] on icon "Next" at bounding box center [351, 347] width 19 height 19
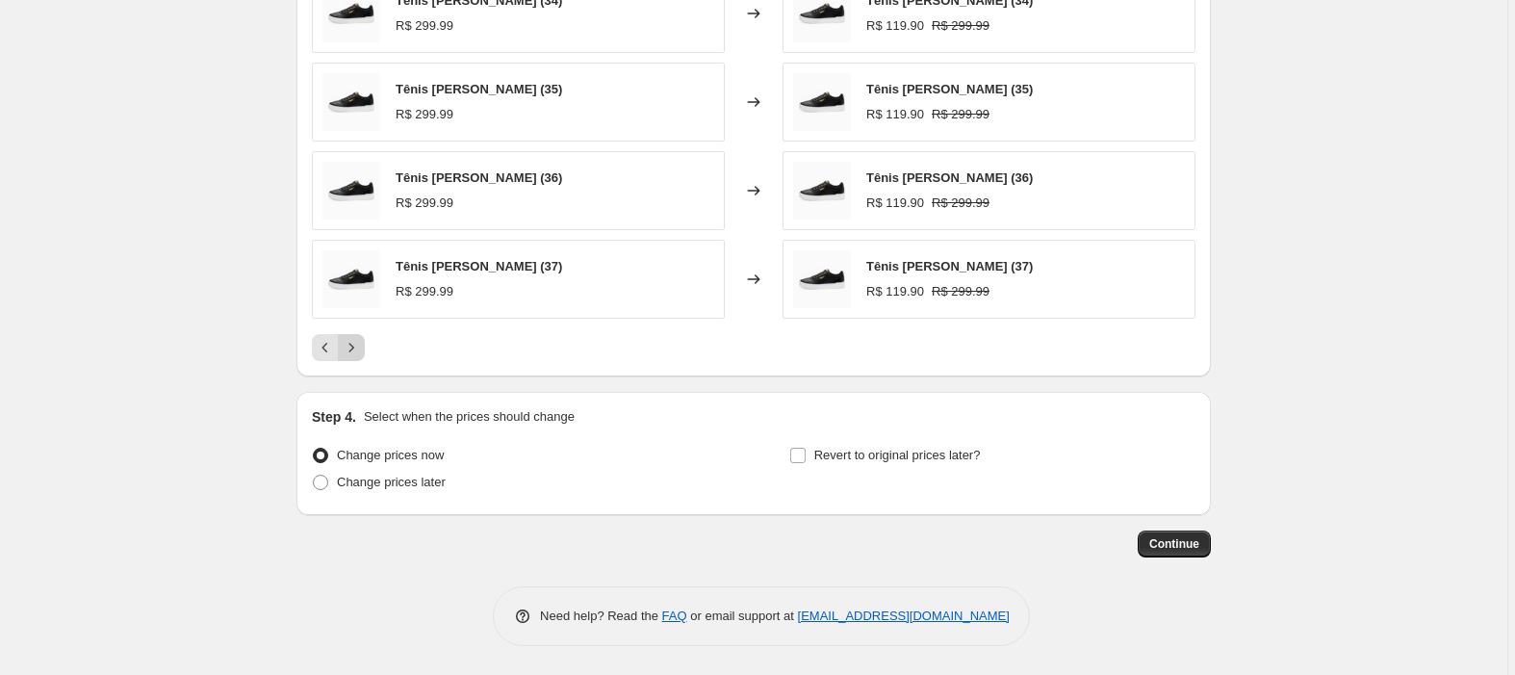
click at [356, 339] on icon "Next" at bounding box center [351, 347] width 19 height 19
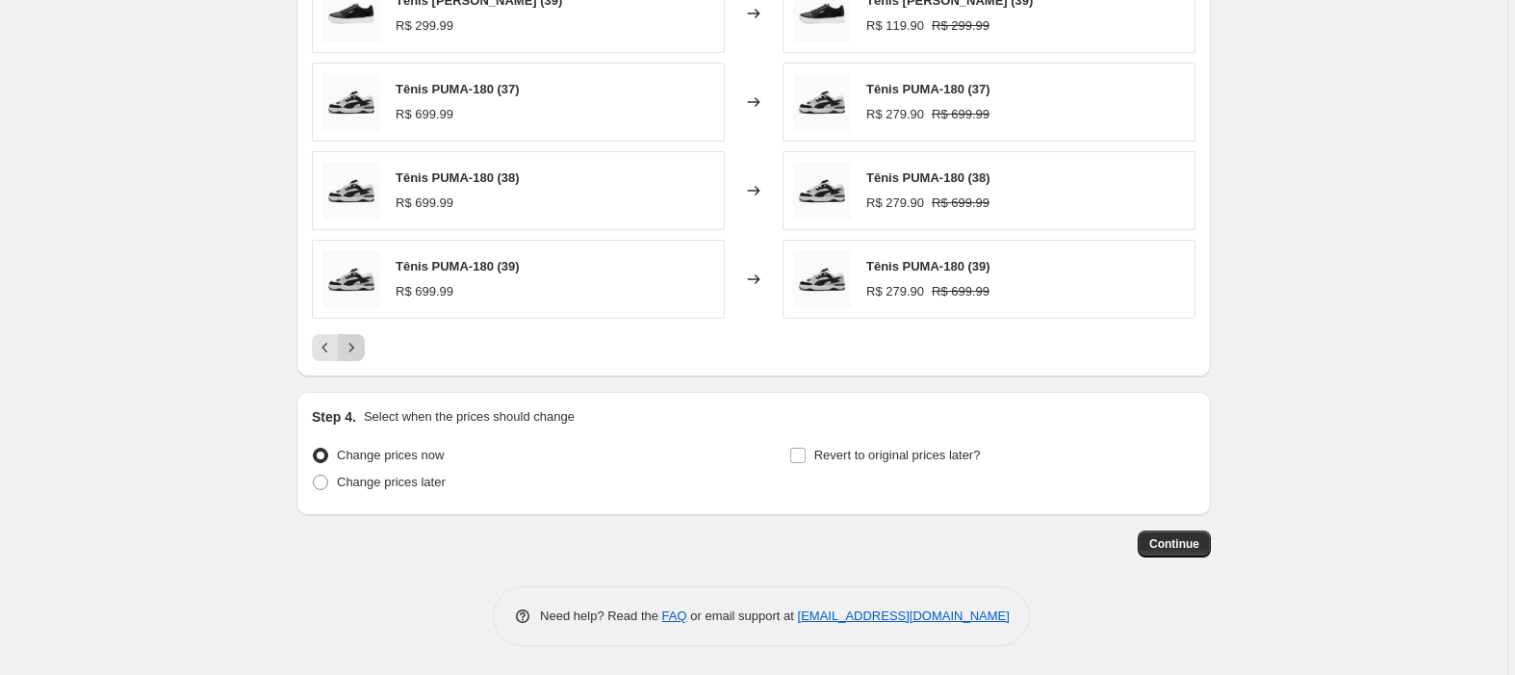
click at [356, 339] on icon "Next" at bounding box center [351, 347] width 19 height 19
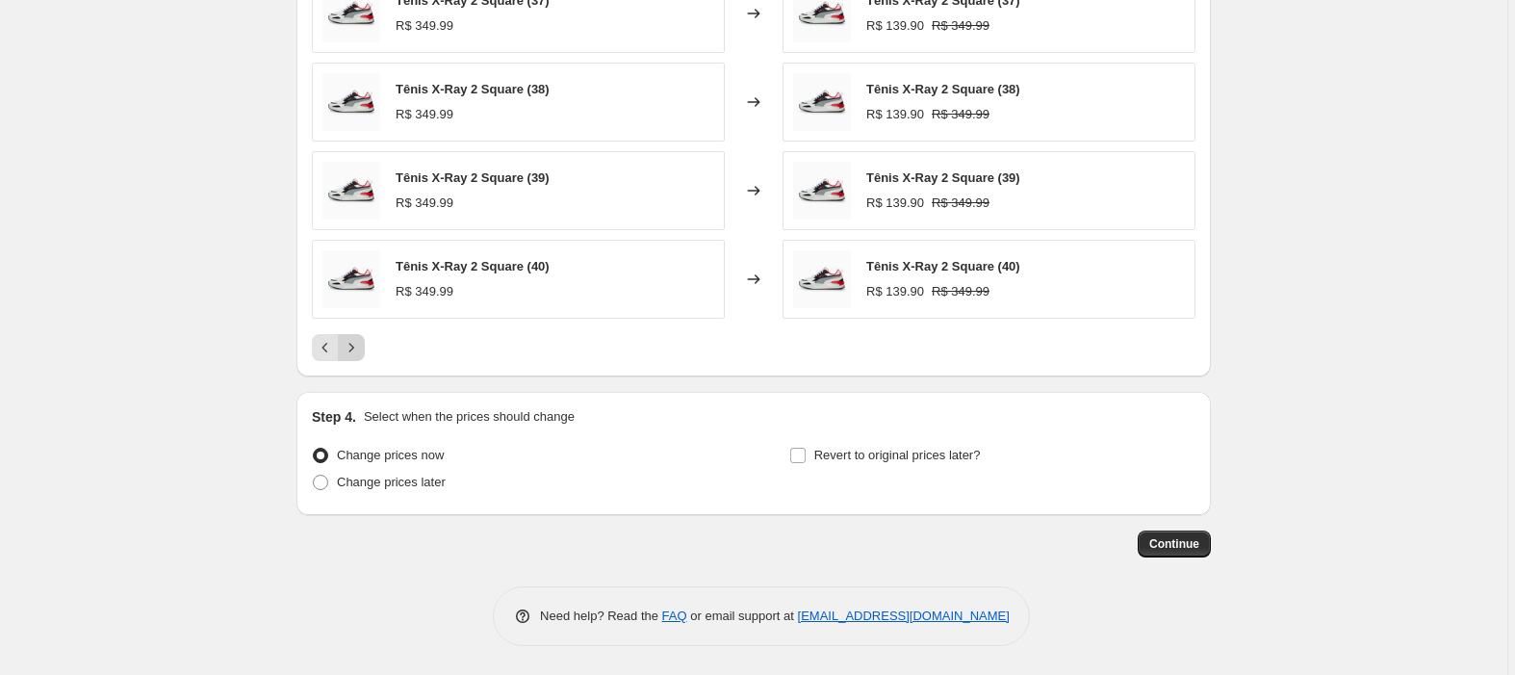
click at [356, 339] on icon "Next" at bounding box center [351, 347] width 19 height 19
click at [347, 339] on icon "Next" at bounding box center [351, 347] width 19 height 19
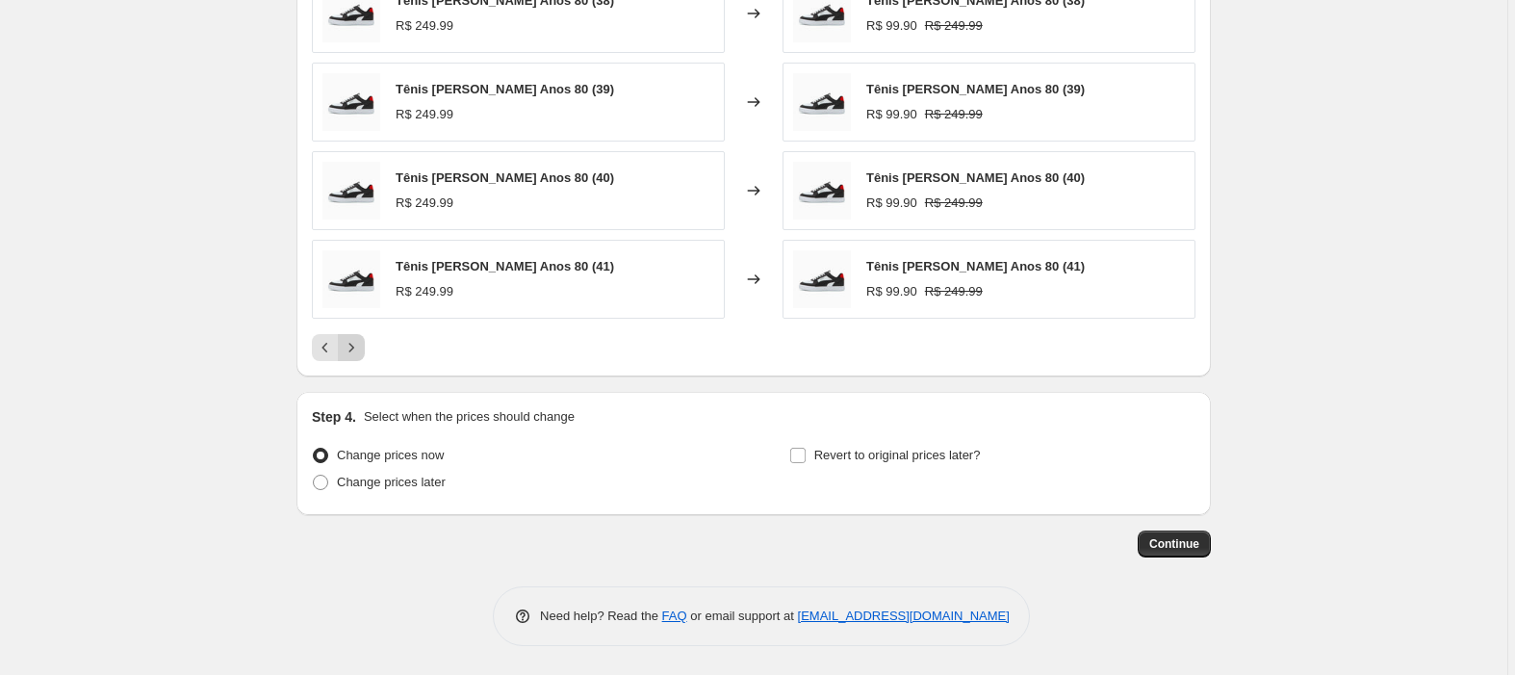
click at [347, 339] on icon "Next" at bounding box center [351, 347] width 19 height 19
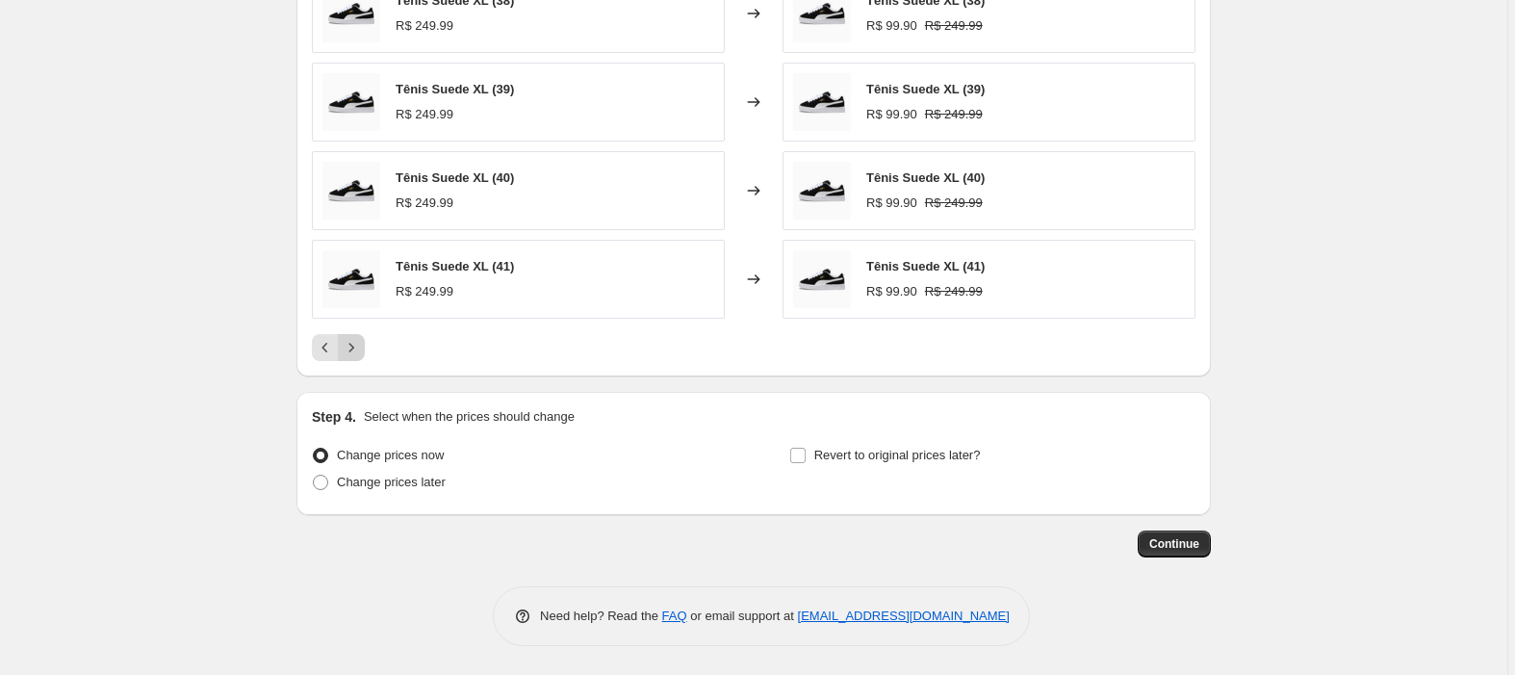
click at [347, 339] on icon "Next" at bounding box center [351, 347] width 19 height 19
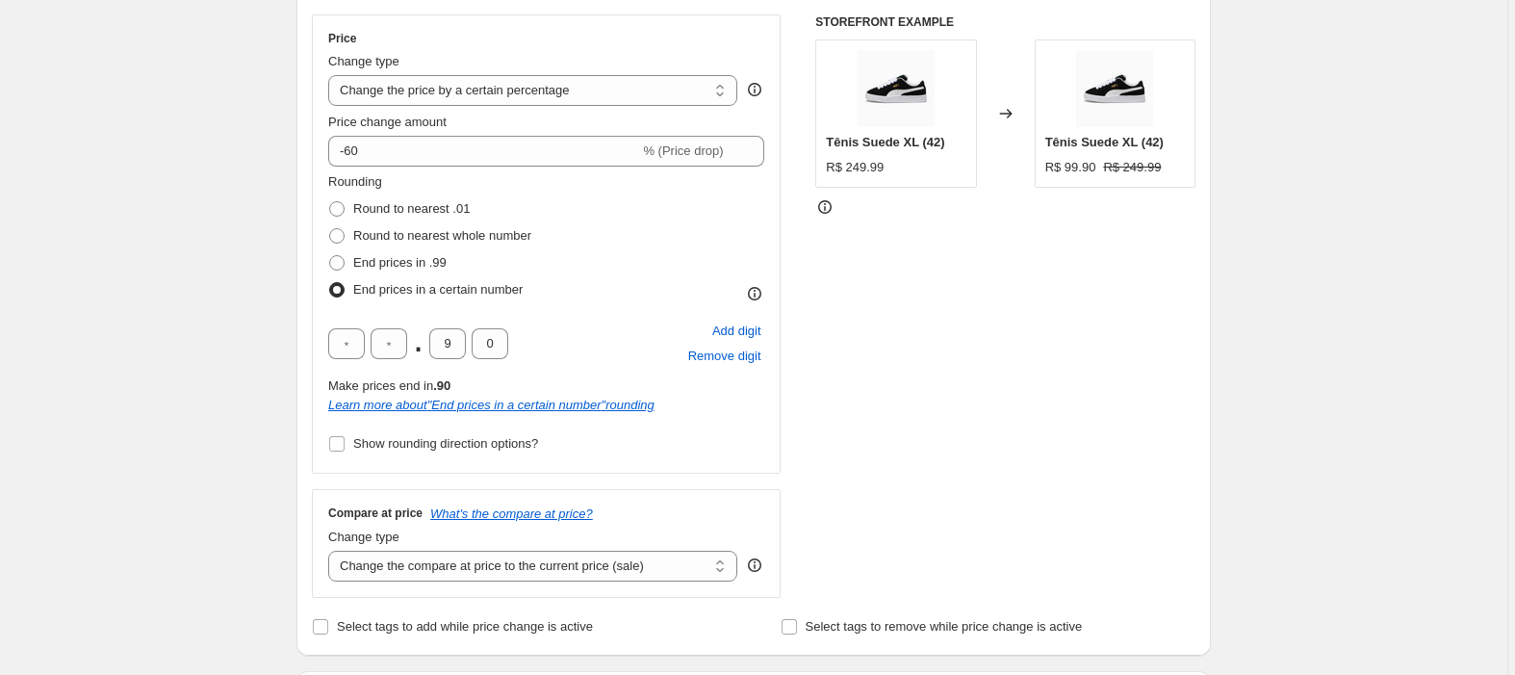
scroll to position [725, 0]
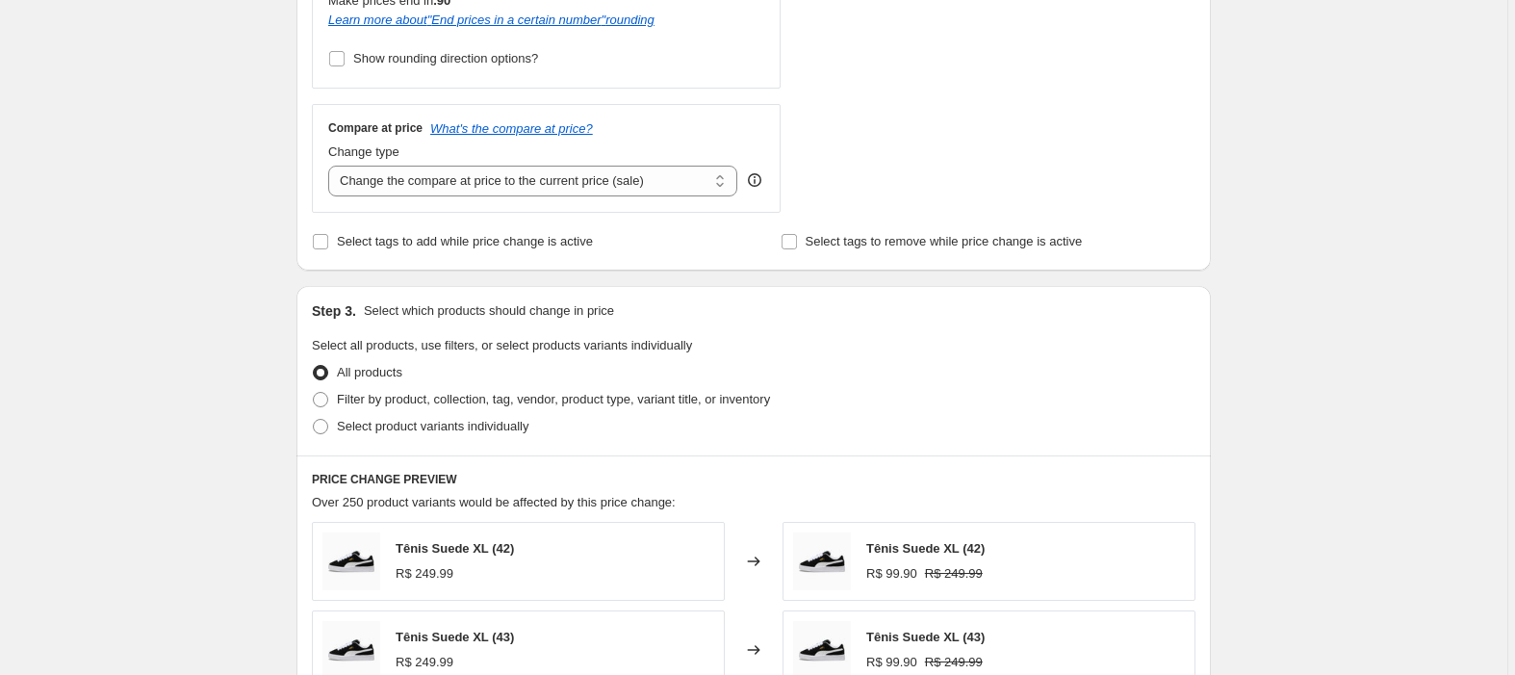
click at [544, 200] on div "Compare at price What's the compare at price? Change type Change the compare at…" at bounding box center [546, 158] width 469 height 108
click at [550, 185] on select "Change the compare at price to the current price (sale) Change the compare at p…" at bounding box center [532, 181] width 409 height 31
click at [493, 190] on select "Change the compare at price to the current price (sale) Change the compare at p…" at bounding box center [532, 181] width 409 height 31
click at [522, 183] on select "Change the compare at price to the current price (sale) Change the compare at p…" at bounding box center [532, 181] width 409 height 31
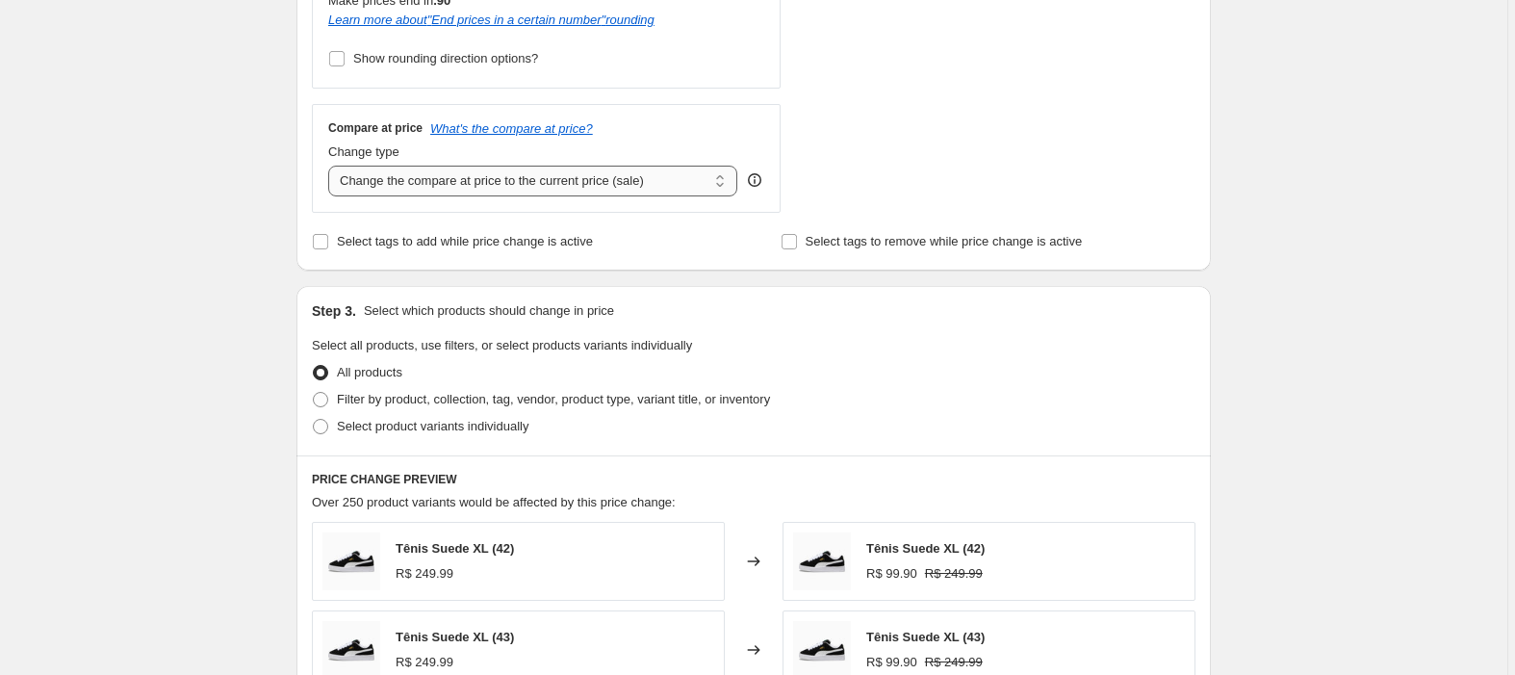
click at [497, 192] on select "Change the compare at price to the current price (sale) Change the compare at p…" at bounding box center [532, 181] width 409 height 31
click at [521, 183] on select "Change the compare at price to the current price (sale) Change the compare at p…" at bounding box center [532, 181] width 409 height 31
click at [527, 186] on select "Change the compare at price to the current price (sale) Change the compare at p…" at bounding box center [532, 181] width 409 height 31
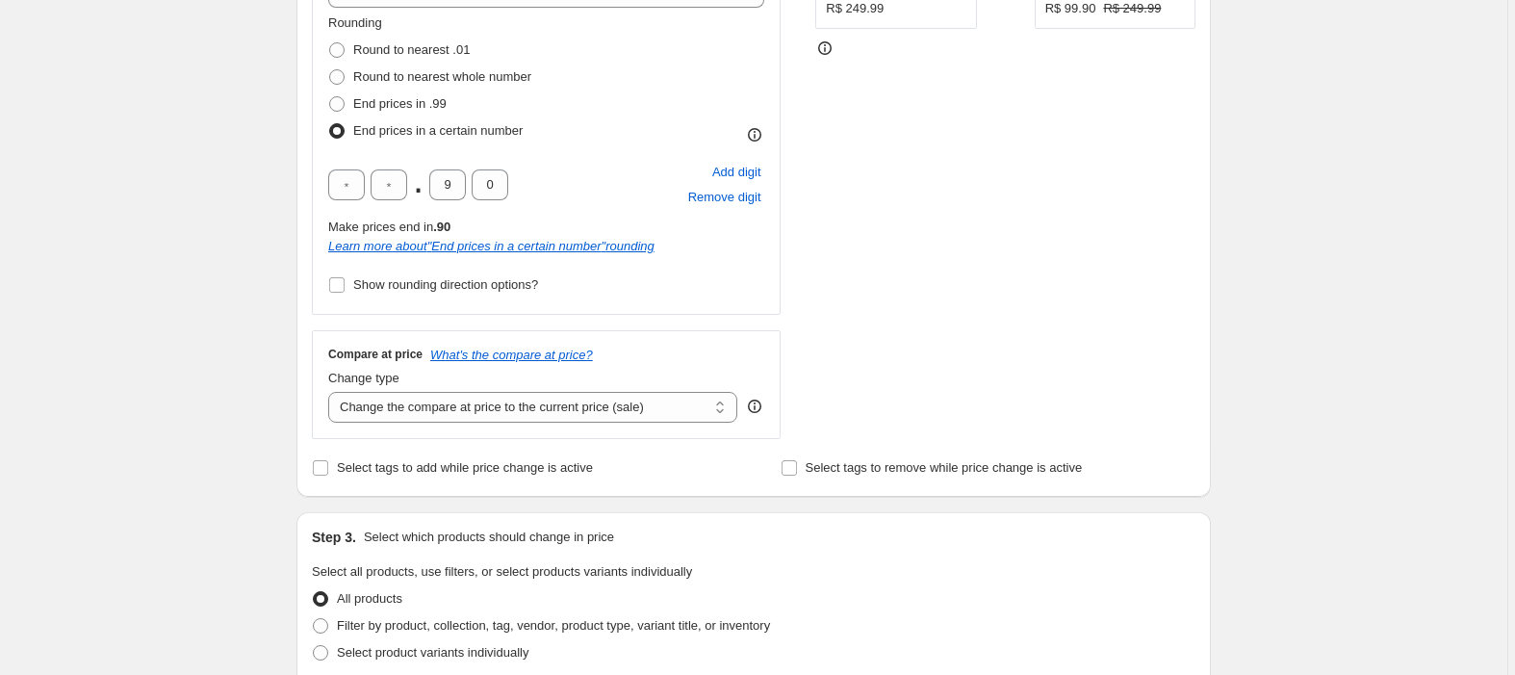
scroll to position [468, 0]
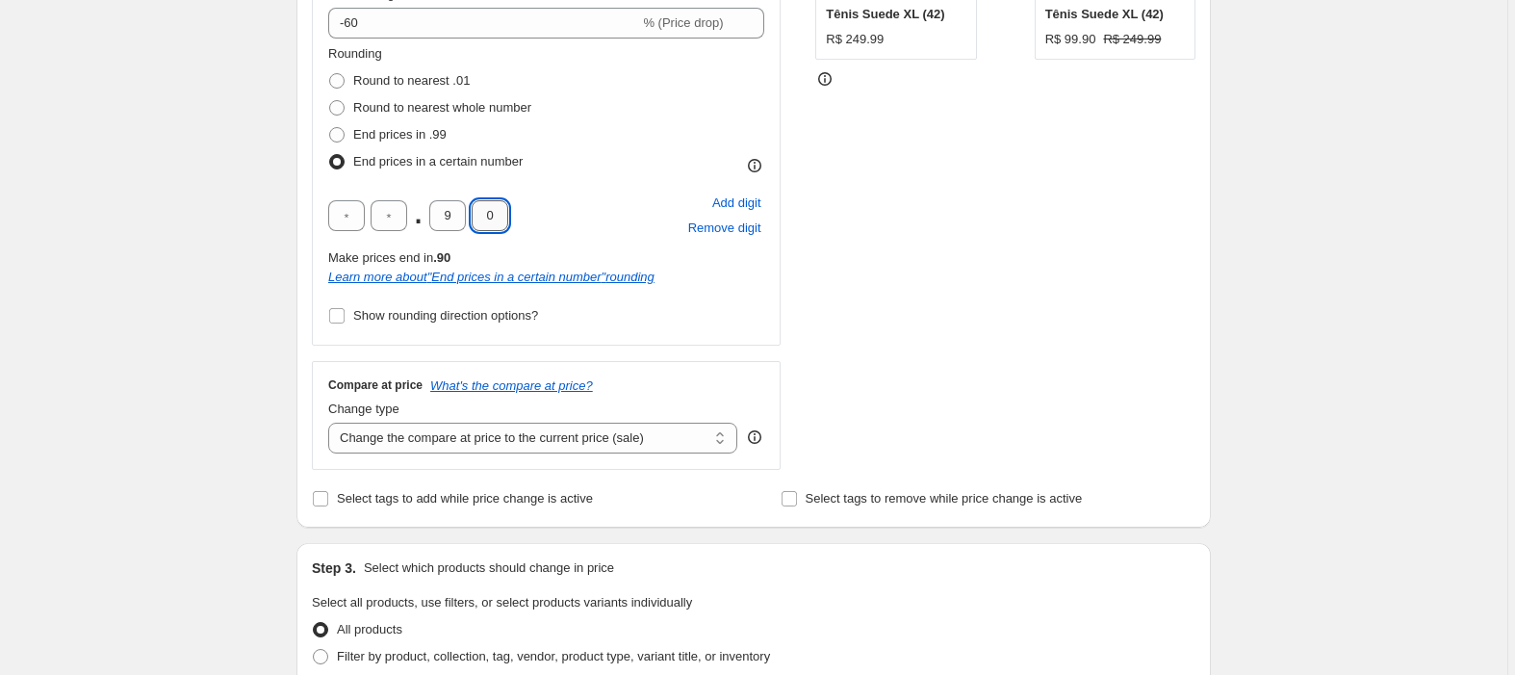
click at [489, 214] on input "0" at bounding box center [490, 215] width 37 height 31
click at [491, 213] on input "0" at bounding box center [490, 215] width 37 height 31
type input "9"
click at [882, 312] on div "STOREFRONT EXAMPLE Tênis Suede XL (42) R$ 249.99 Changed to Tênis Suede XL (42)…" at bounding box center [1005, 177] width 380 height 583
click at [497, 219] on input "9" at bounding box center [490, 215] width 37 height 31
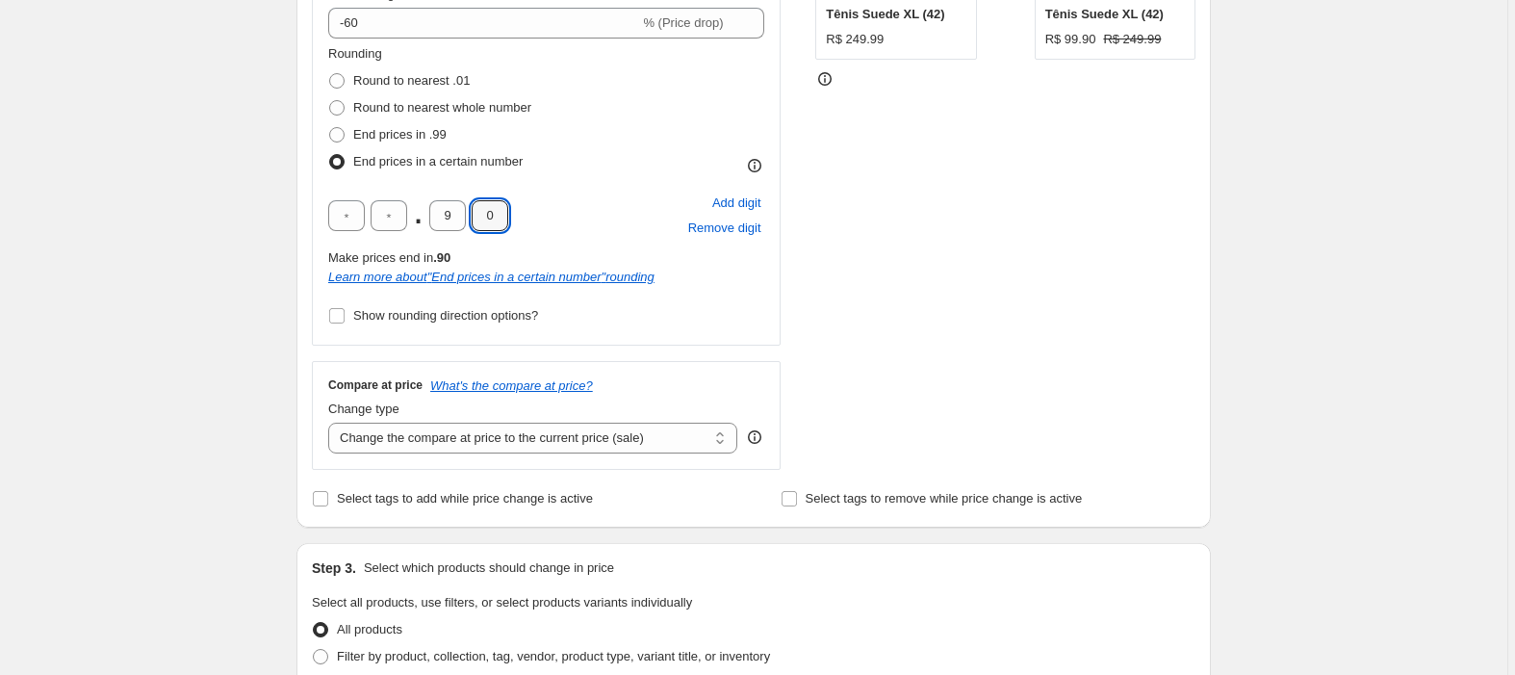
type input "0"
click at [871, 317] on div "STOREFRONT EXAMPLE Tênis Suede XL (42) R$ 249.99 Changed to Tênis Suede XL (42)…" at bounding box center [1005, 177] width 380 height 583
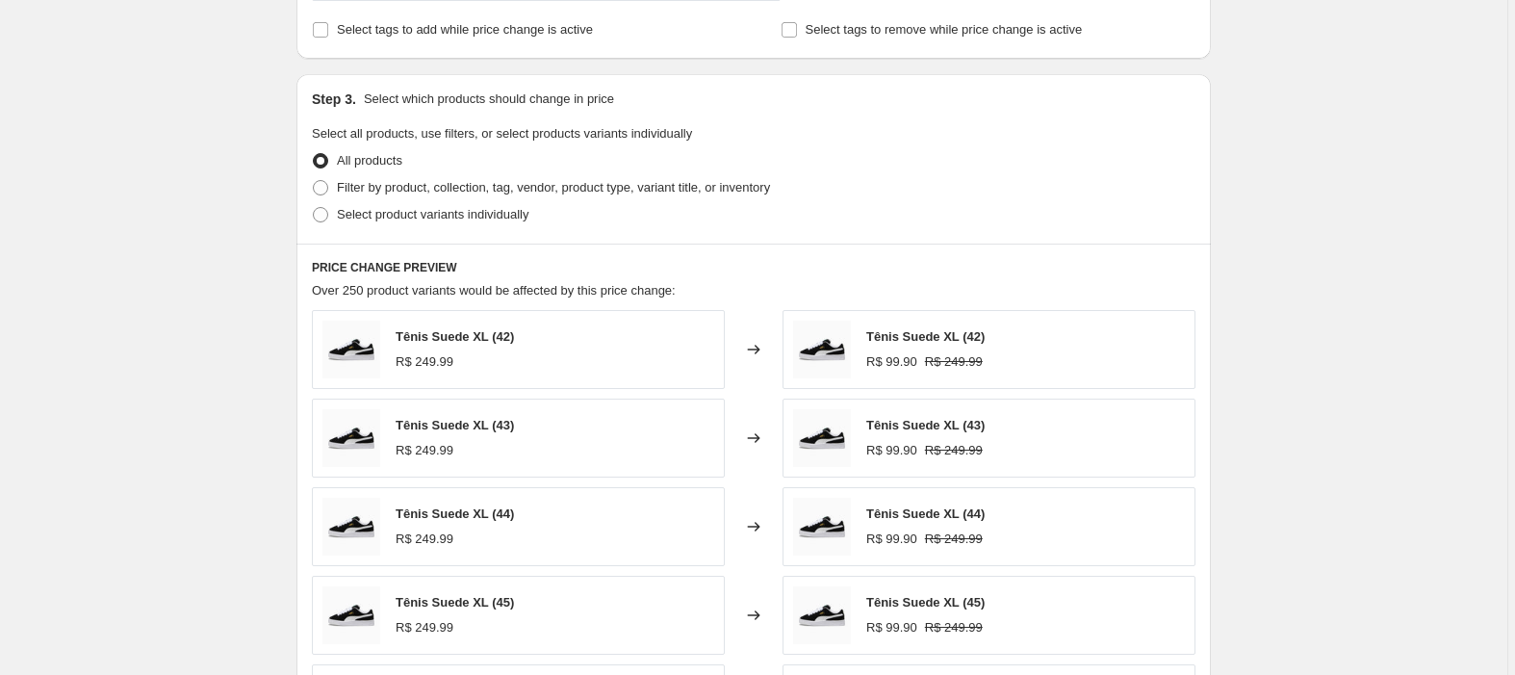
scroll to position [1366, 0]
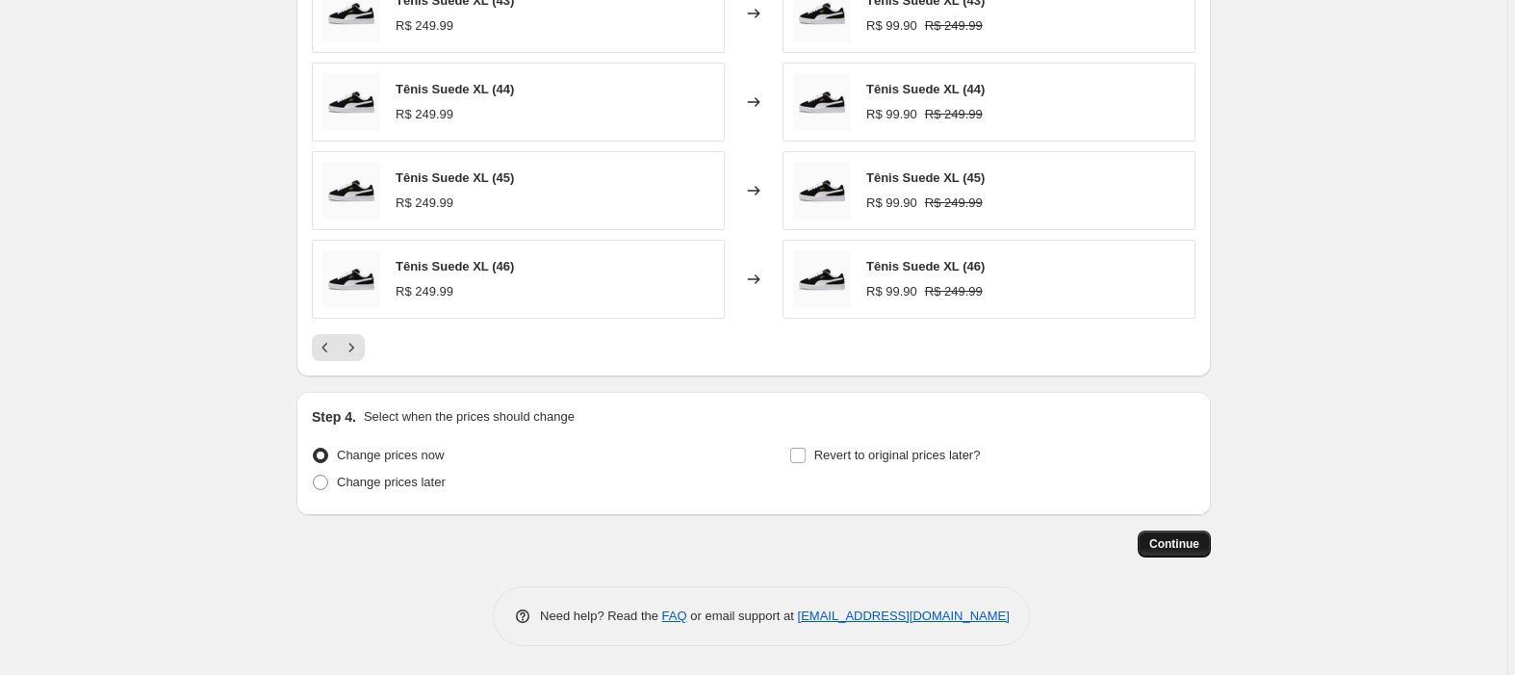
click at [1170, 532] on button "Continue" at bounding box center [1173, 543] width 73 height 27
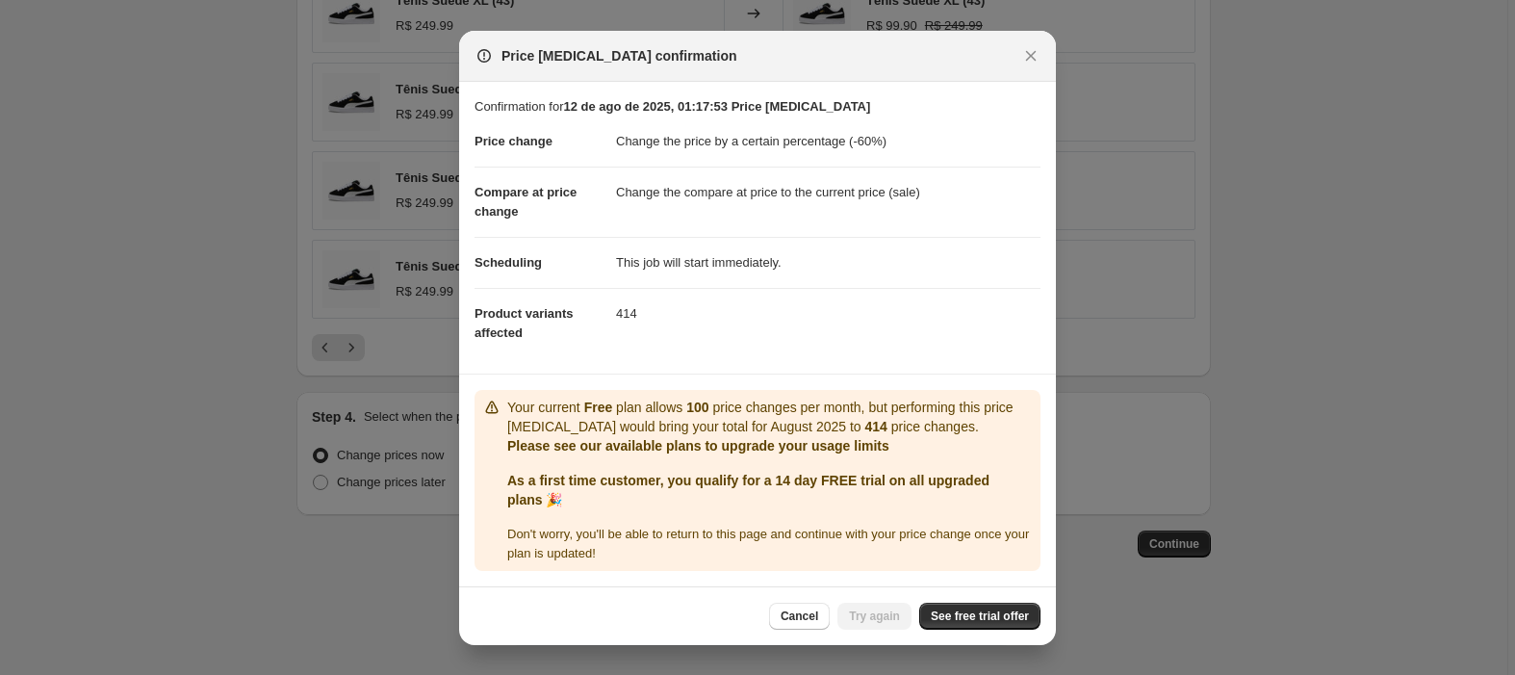
drag, startPoint x: 547, startPoint y: 337, endPoint x: 471, endPoint y: 290, distance: 89.5
click at [489, 304] on dt "Product variants affected" at bounding box center [544, 323] width 141 height 70
click at [672, 321] on dd "414" at bounding box center [828, 313] width 424 height 51
drag, startPoint x: 808, startPoint y: 405, endPoint x: 610, endPoint y: 364, distance: 202.5
click at [720, 394] on div "Your current Free plan allows 100 price changes per month, but performing this …" at bounding box center [757, 480] width 566 height 181
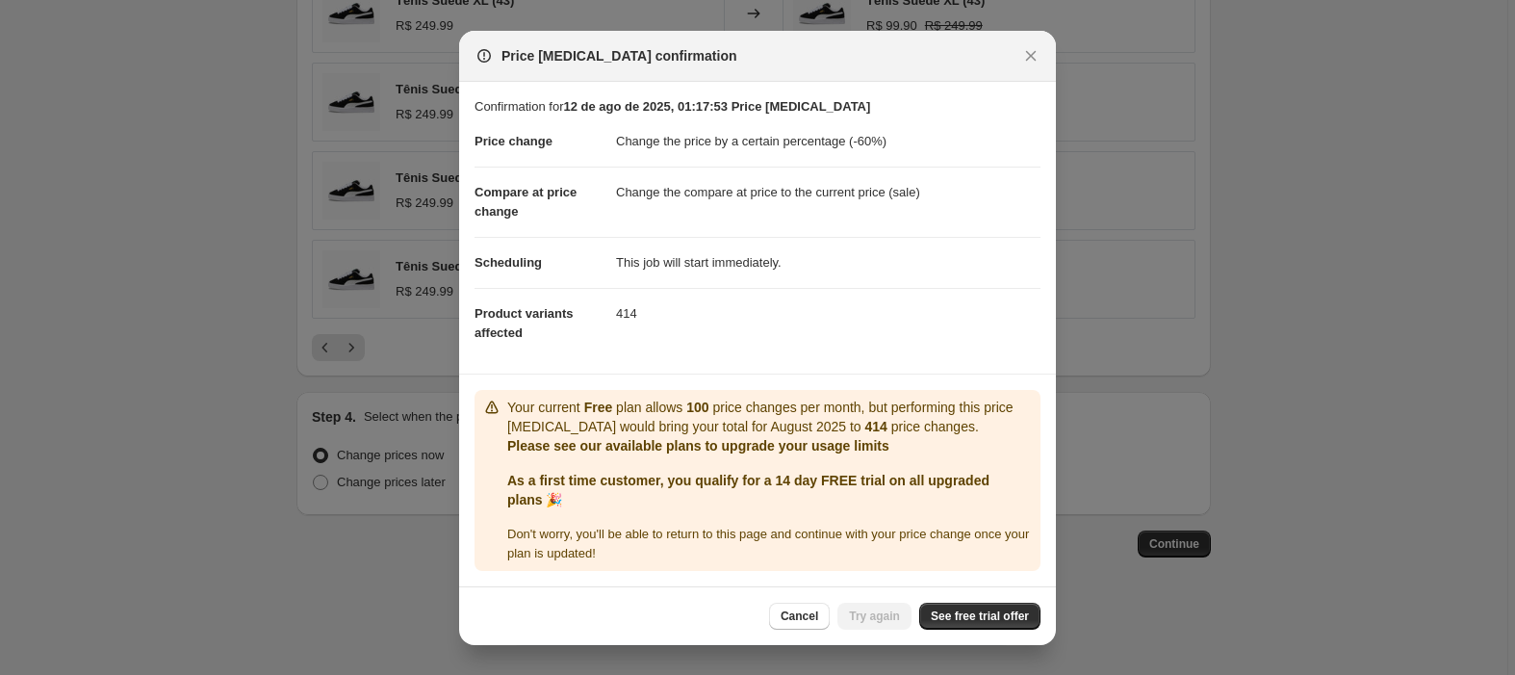
click at [600, 316] on dt "Product variants affected" at bounding box center [544, 323] width 141 height 70
click at [955, 621] on span "See free trial offer" at bounding box center [980, 615] width 98 height 15
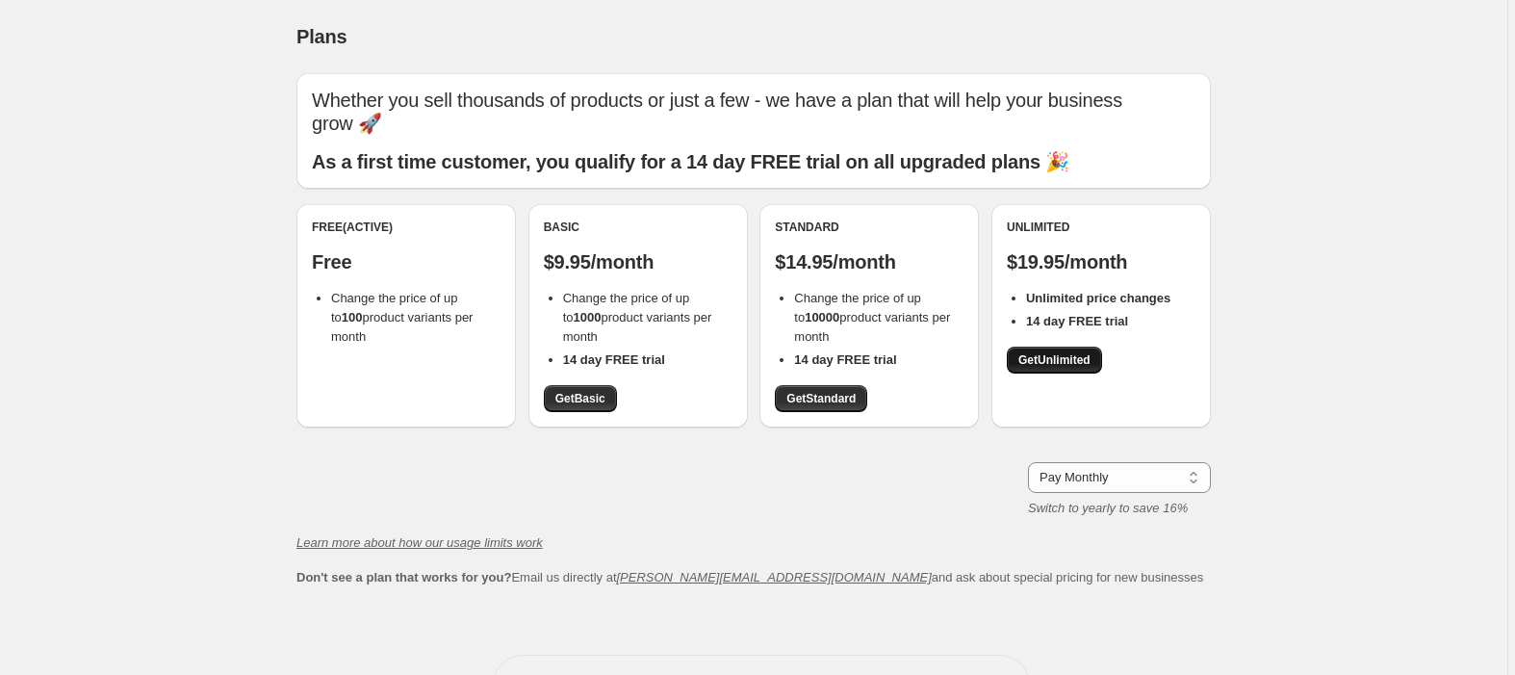
click at [1055, 359] on span "Get Unlimited" at bounding box center [1054, 359] width 72 height 15
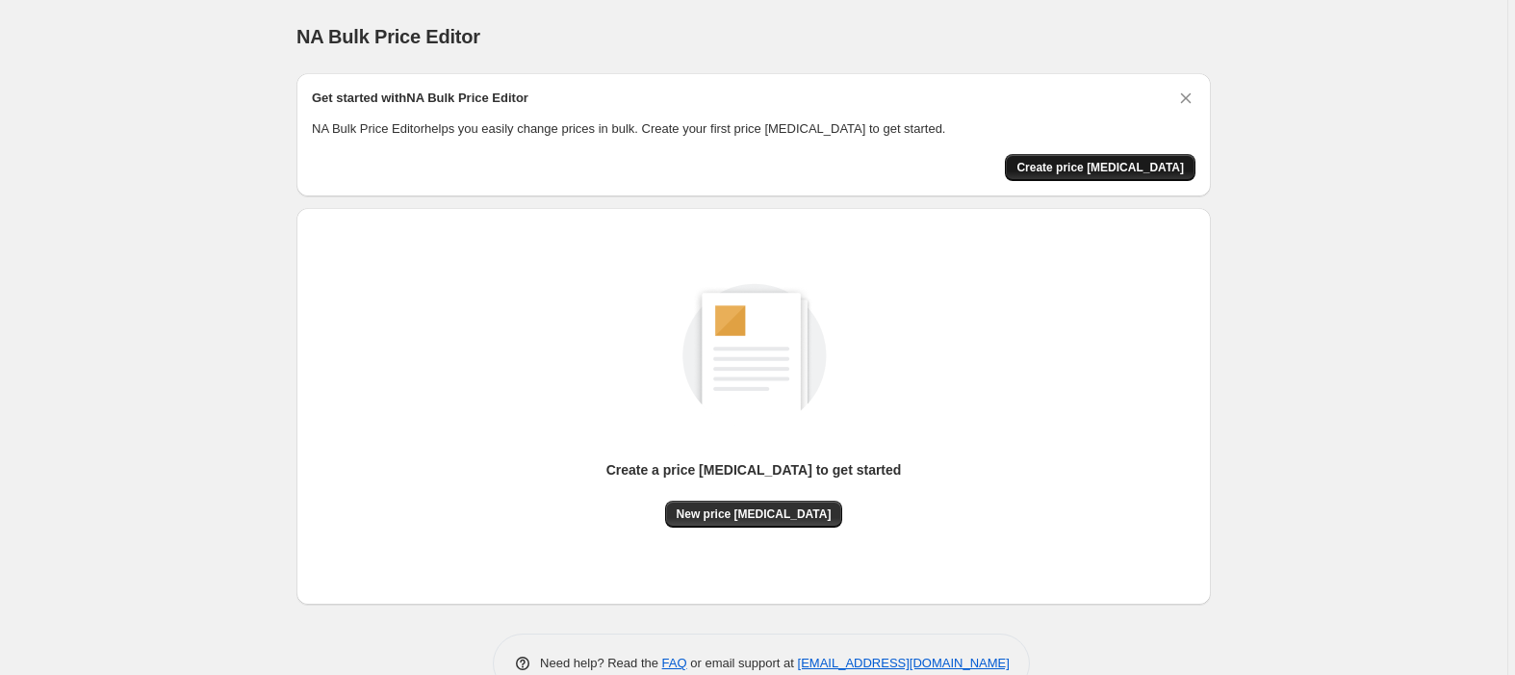
click at [1133, 162] on span "Create price change job" at bounding box center [1099, 167] width 167 height 15
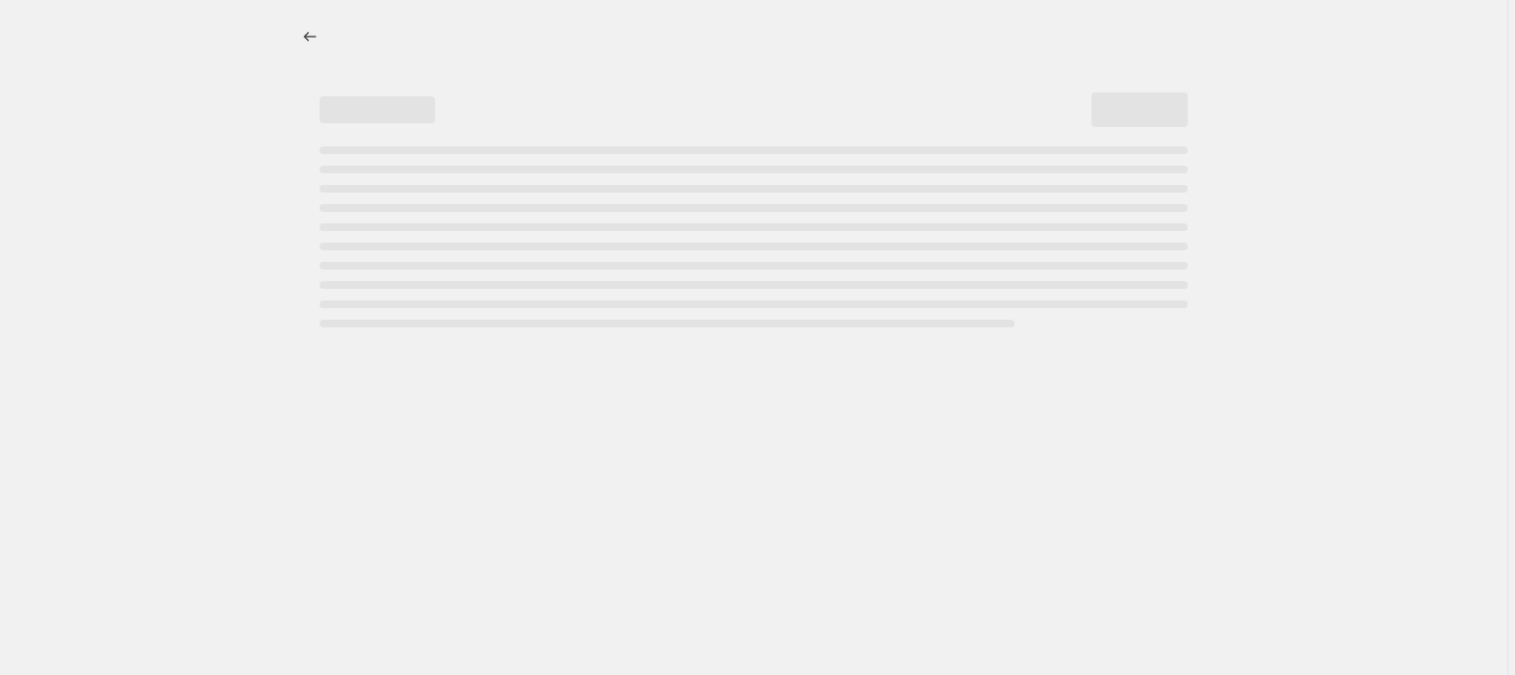
select select "percentage"
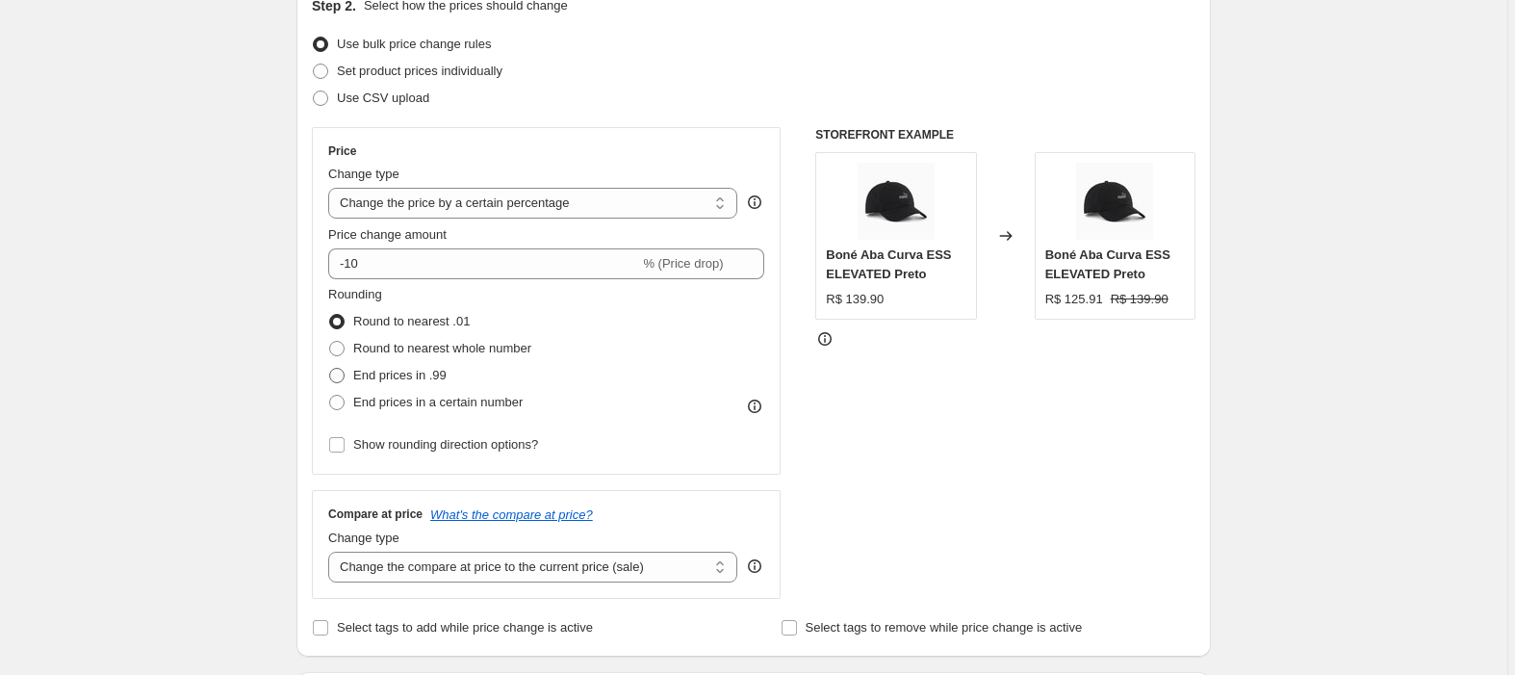
scroll to position [256, 0]
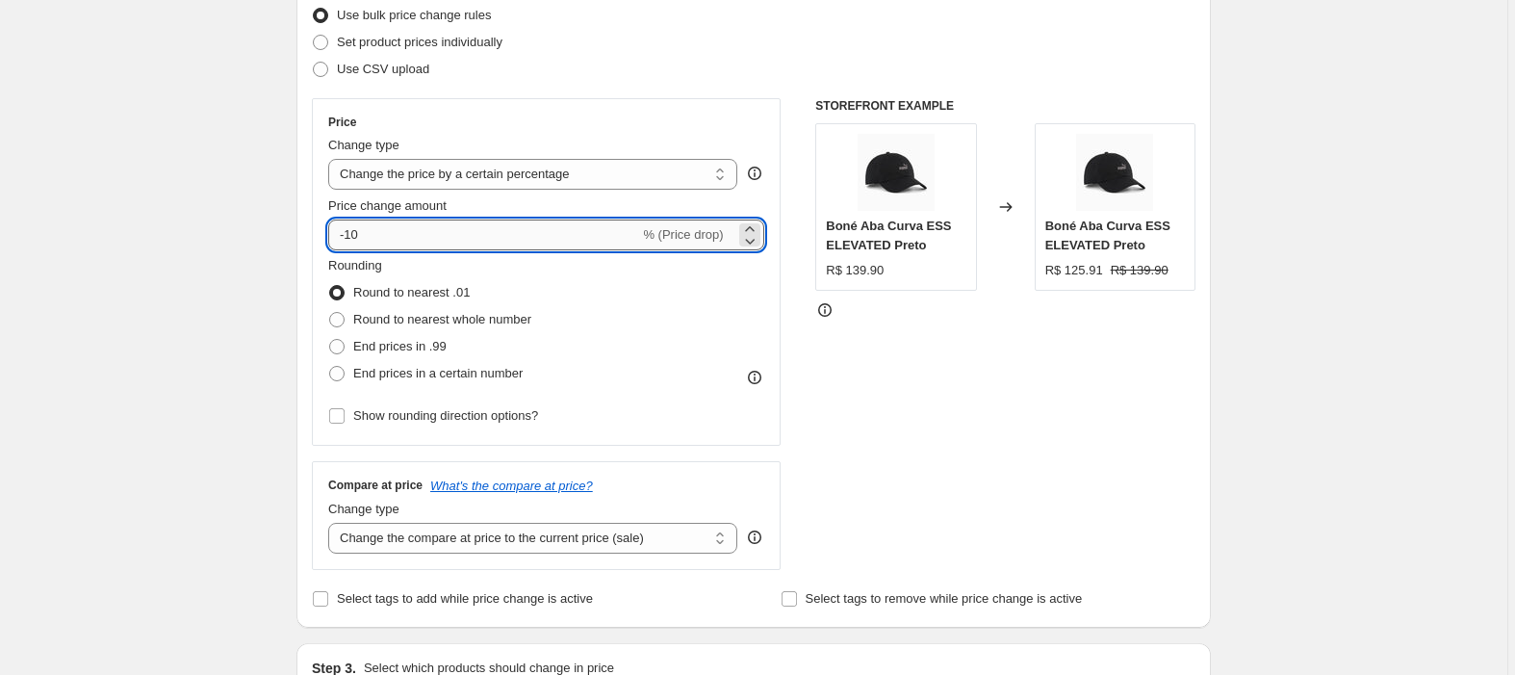
click at [382, 239] on input "-10" at bounding box center [483, 234] width 311 height 31
type input "-1"
type input "-62"
click at [527, 115] on div "Price" at bounding box center [546, 122] width 436 height 15
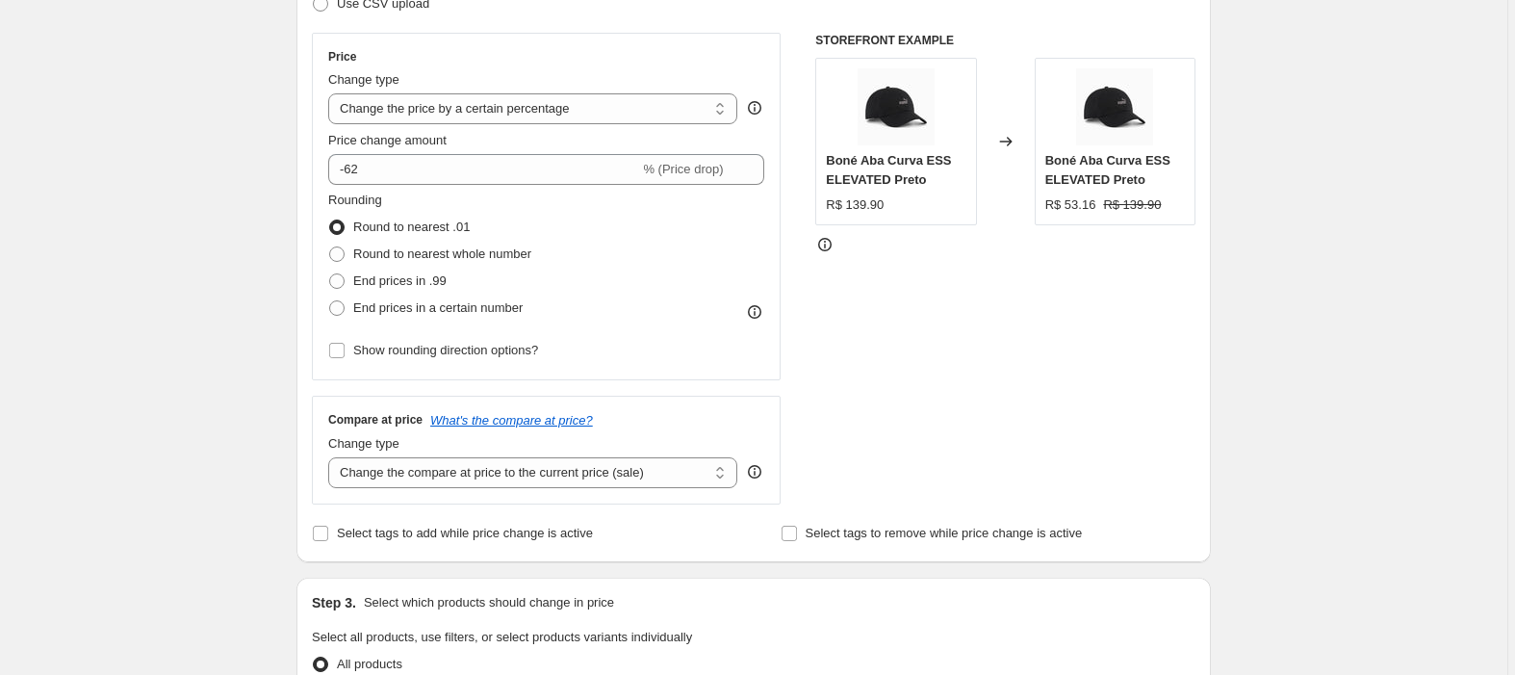
scroll to position [385, 0]
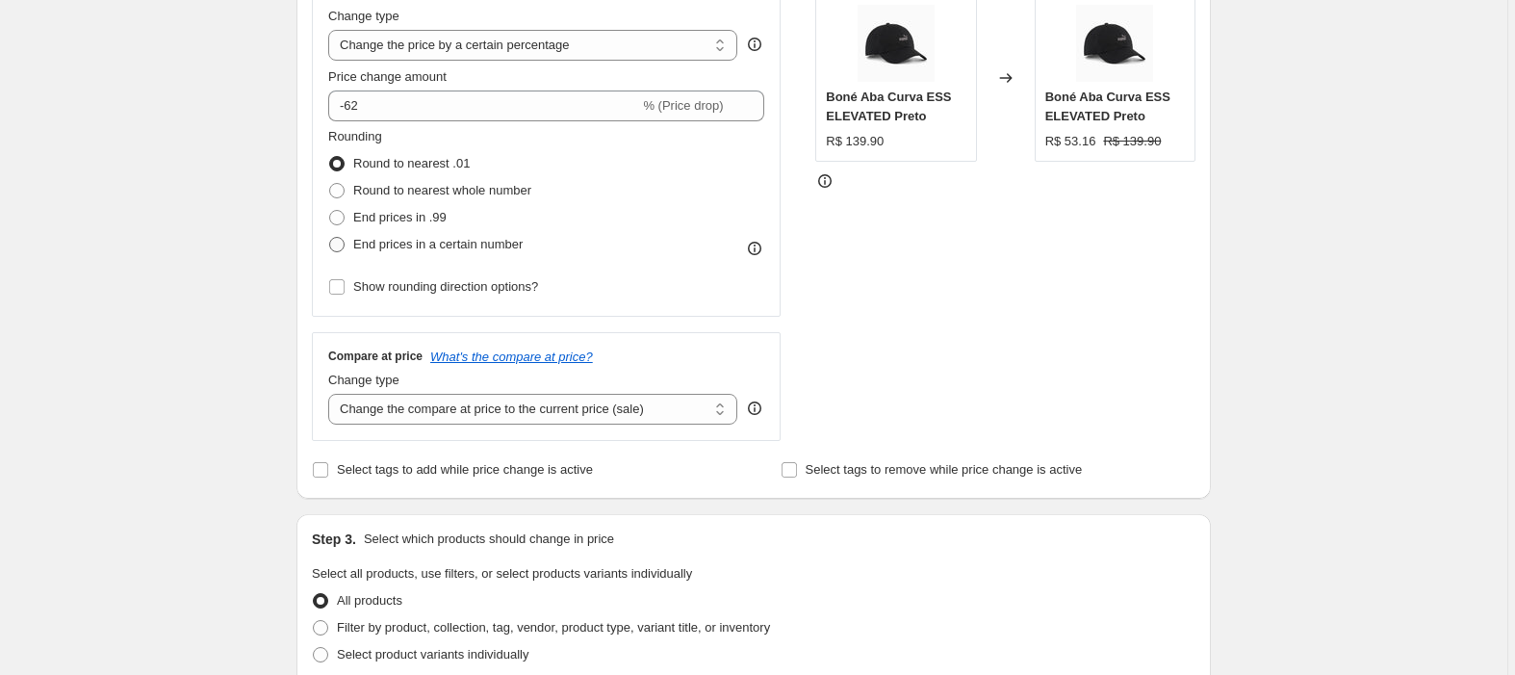
click at [386, 243] on span "End prices in a certain number" at bounding box center [437, 244] width 169 height 14
click at [330, 238] on input "End prices in a certain number" at bounding box center [329, 237] width 1 height 1
radio input "true"
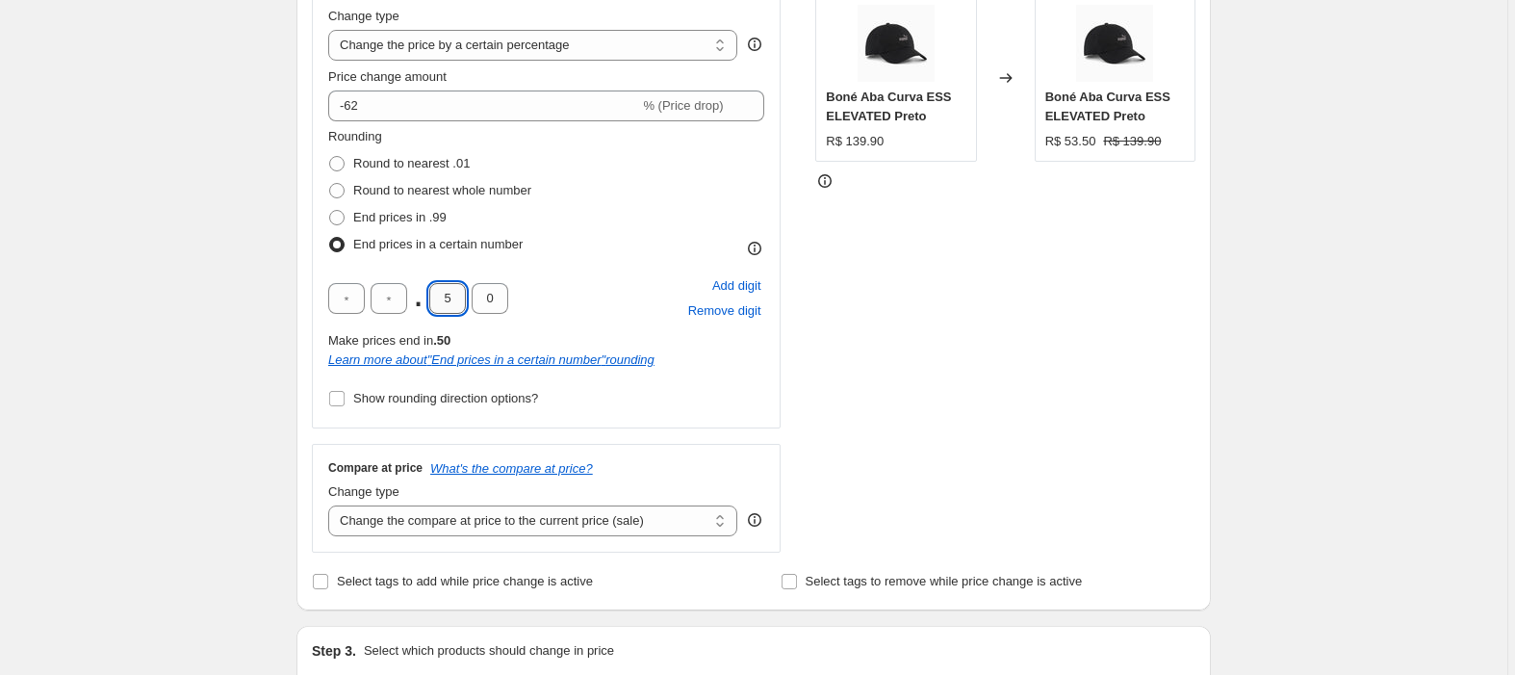
click at [456, 300] on input "5" at bounding box center [447, 298] width 37 height 31
type input "9"
click at [1024, 328] on div "STOREFRONT EXAMPLE Boné Aba Curva ESS ELEVATED Preto R$ 139.90 Changed to Boné …" at bounding box center [1005, 260] width 380 height 583
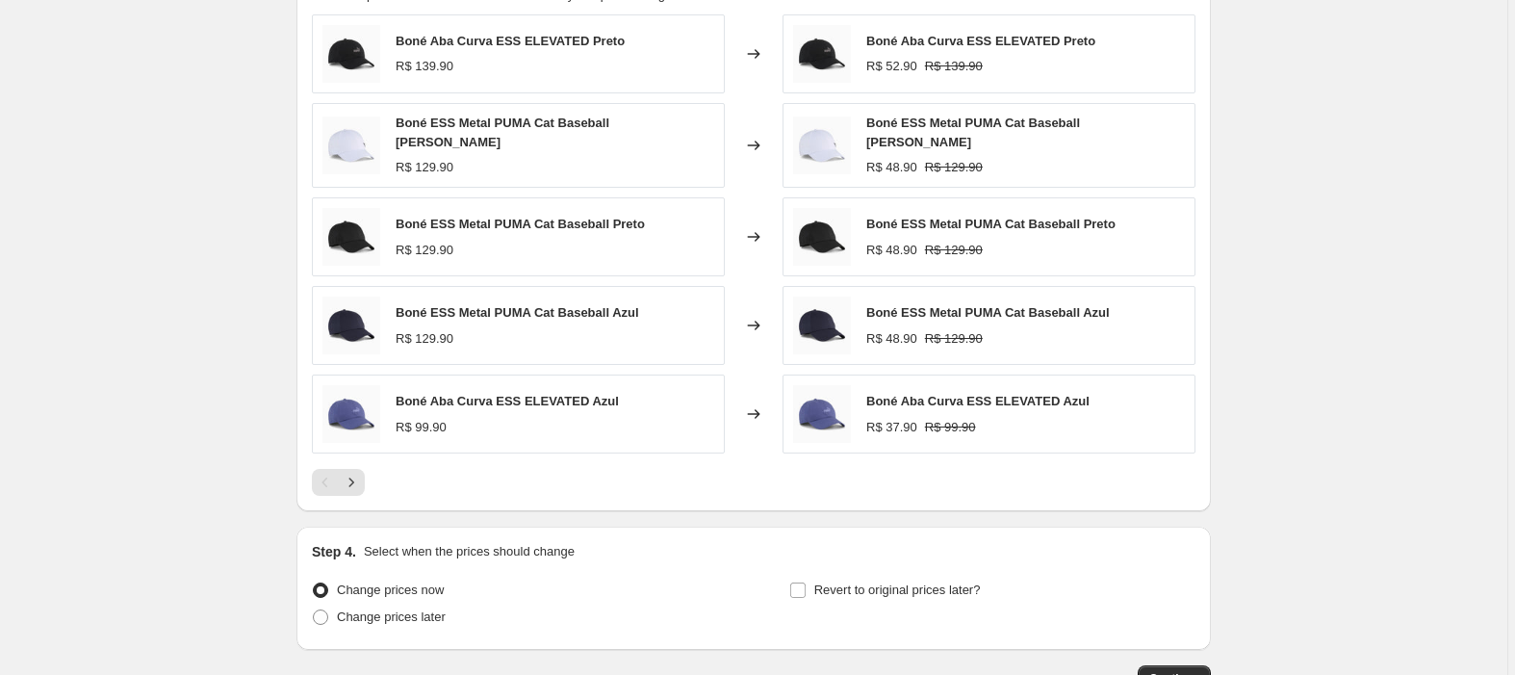
scroll to position [1366, 0]
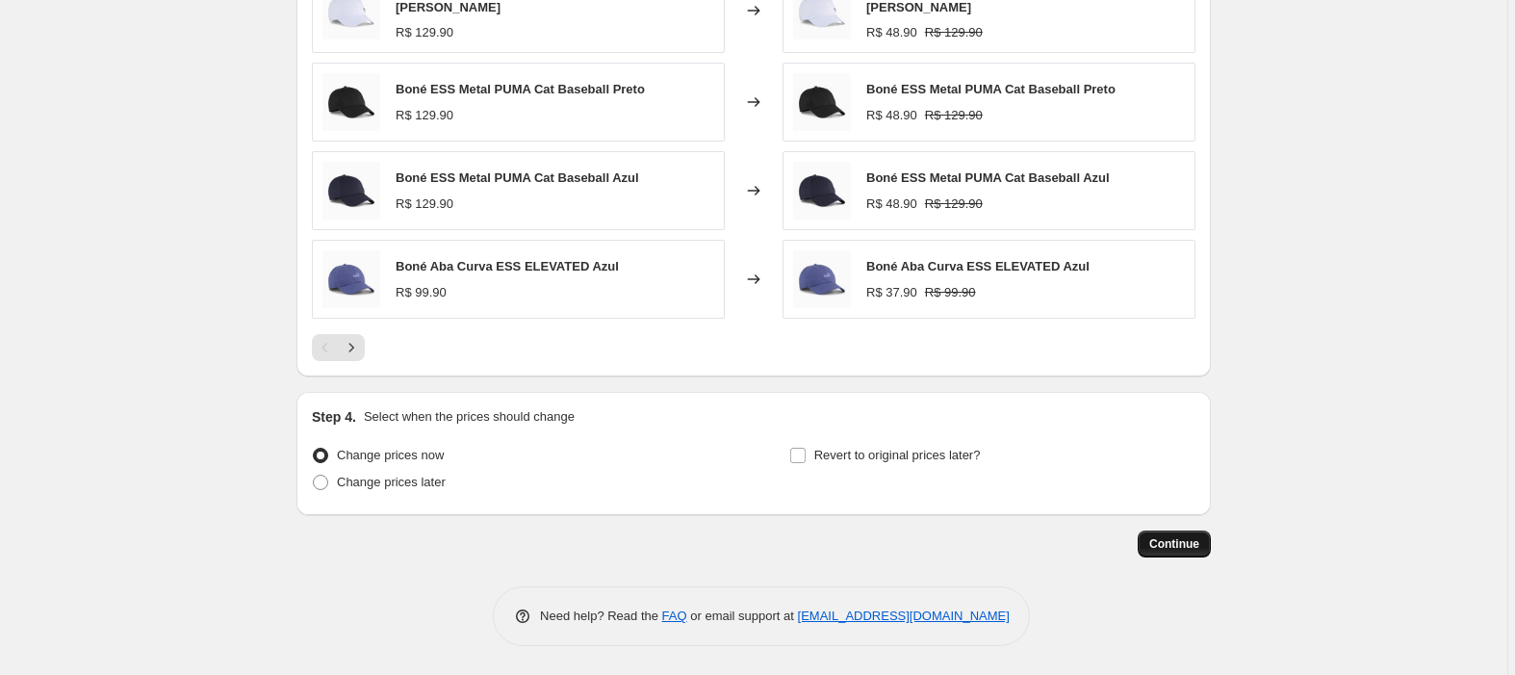
click at [1176, 544] on span "Continue" at bounding box center [1174, 543] width 50 height 15
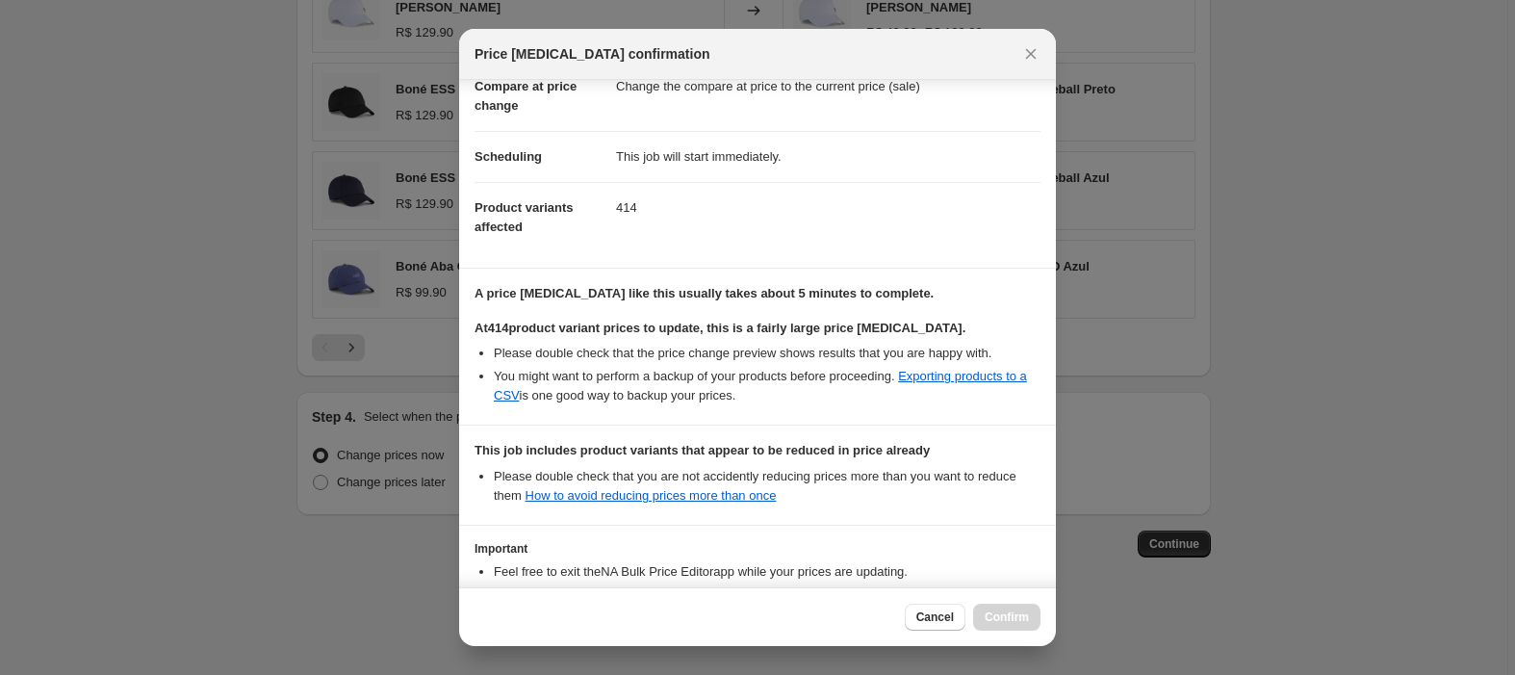
scroll to position [243, 0]
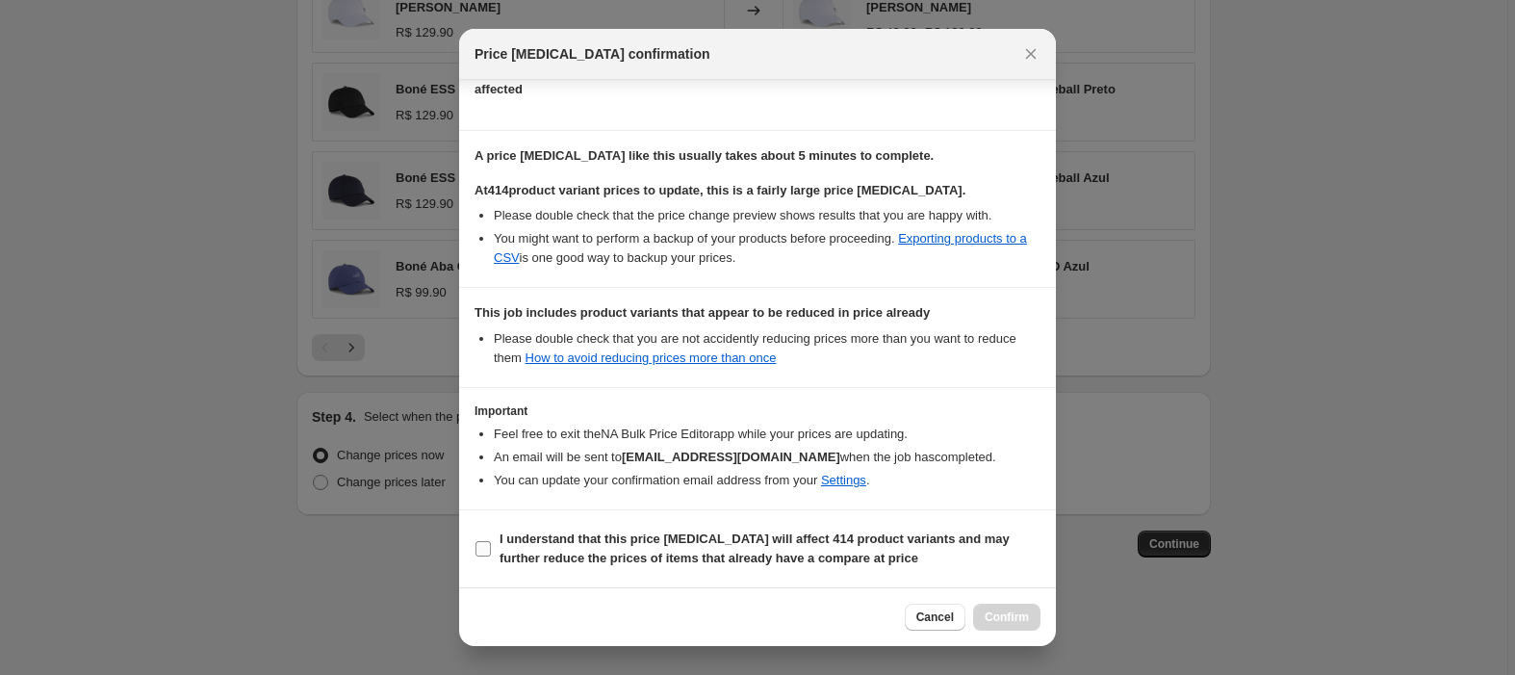
click at [489, 547] on input "I understand that this price [MEDICAL_DATA] will affect 414 product variants an…" at bounding box center [482, 548] width 15 height 15
checkbox input "true"
click at [1003, 613] on span "Confirm" at bounding box center [1006, 616] width 44 height 15
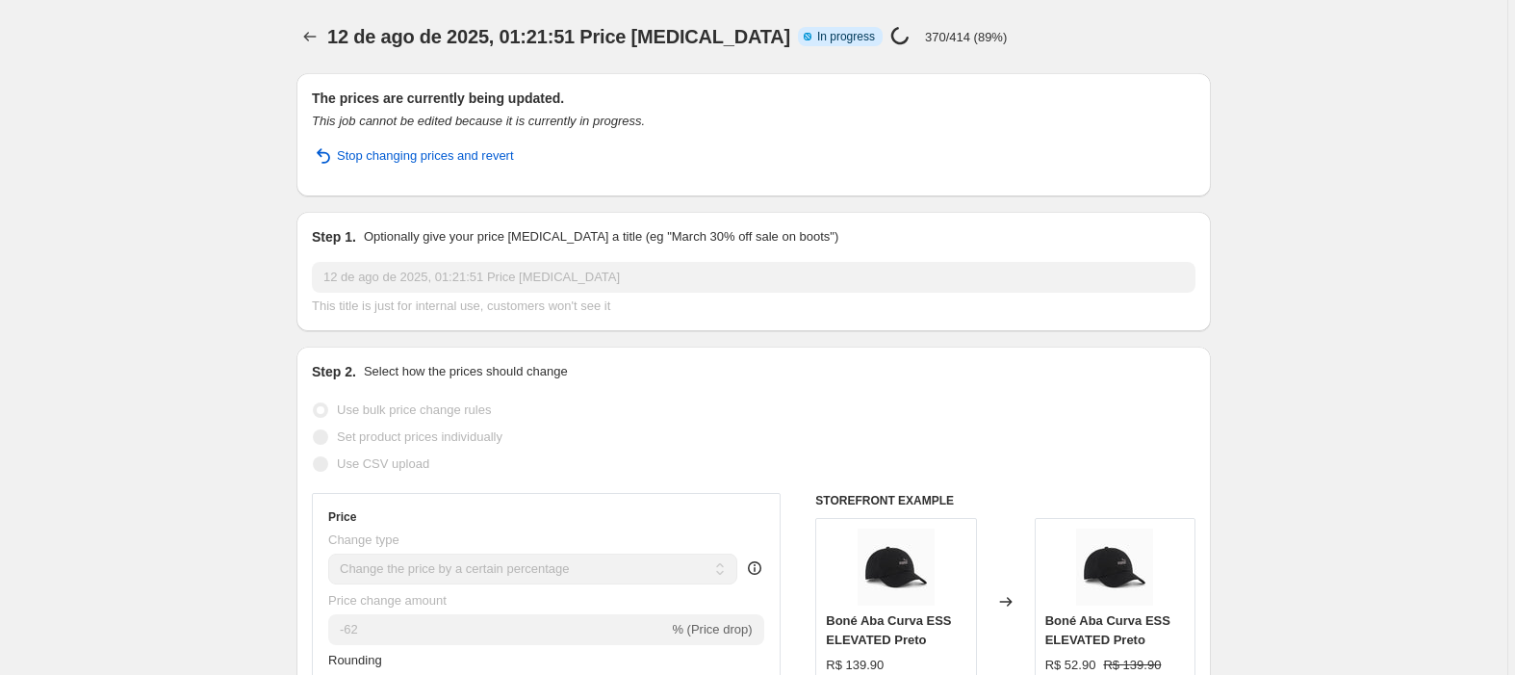
select select "percentage"
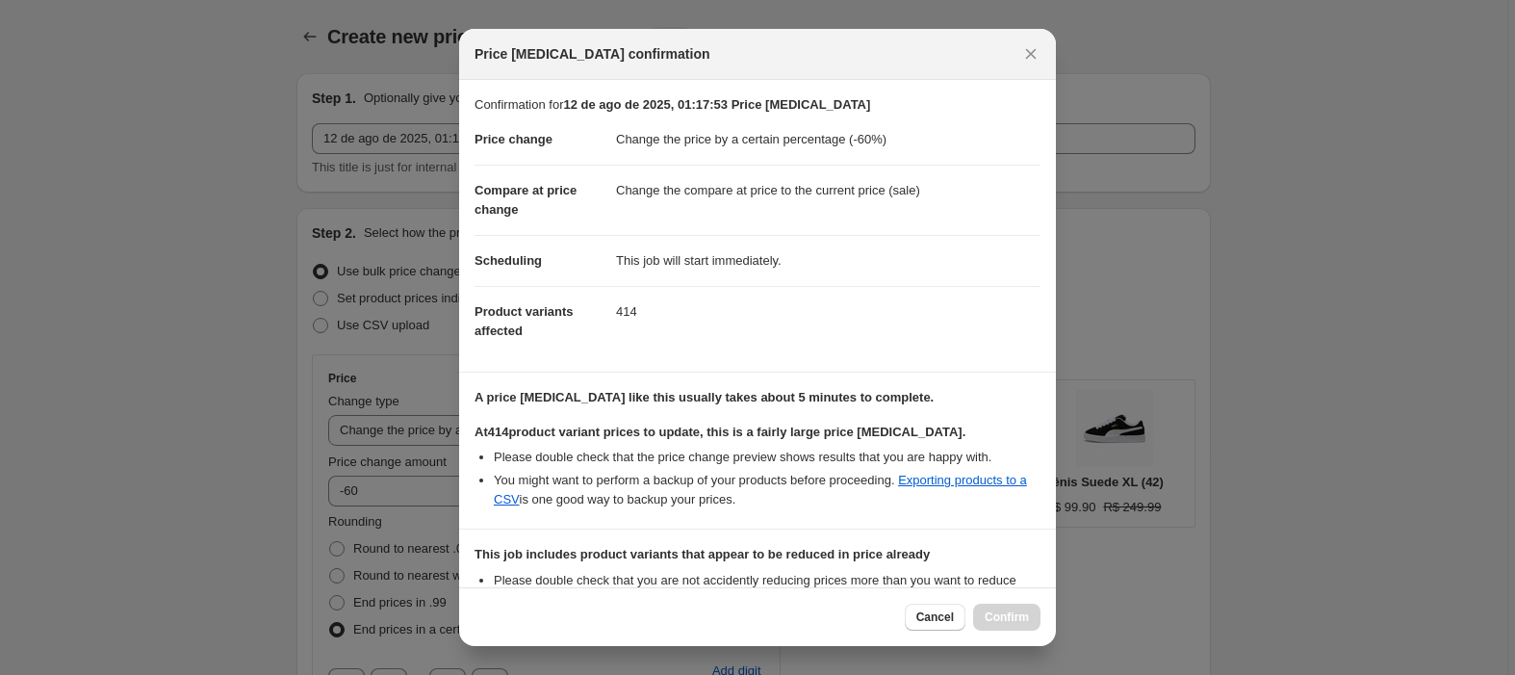
select select "percentage"
